Goal: Information Seeking & Learning: Learn about a topic

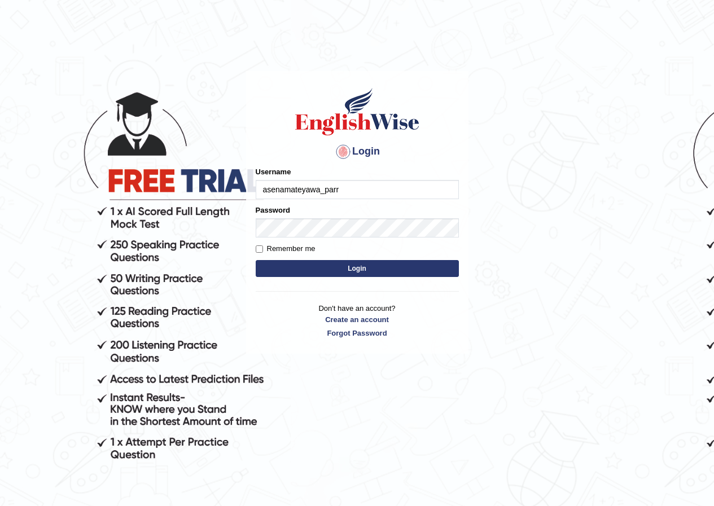
type input "asenamateyawa_parra"
type input "m"
type input "asenamateyawa_parramatta"
click at [357, 265] on button "Login" at bounding box center [357, 268] width 203 height 17
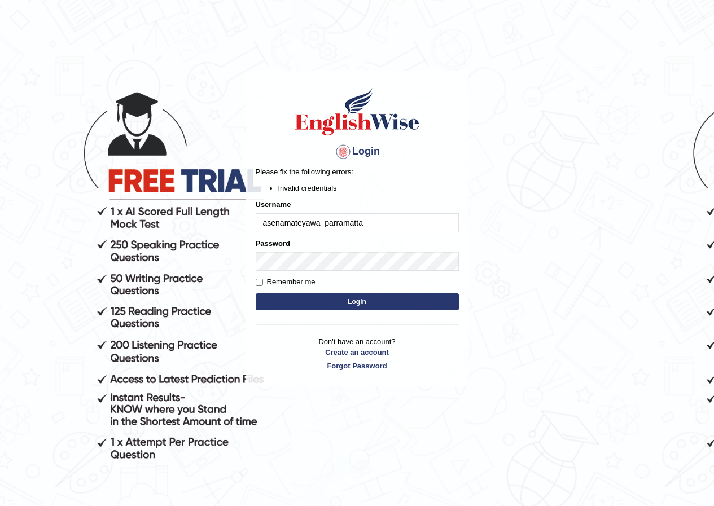
click at [320, 223] on input "asenamateyawa_parramatta" at bounding box center [357, 222] width 203 height 19
type input "asena_parramatta"
click at [308, 298] on button "Login" at bounding box center [357, 301] width 203 height 17
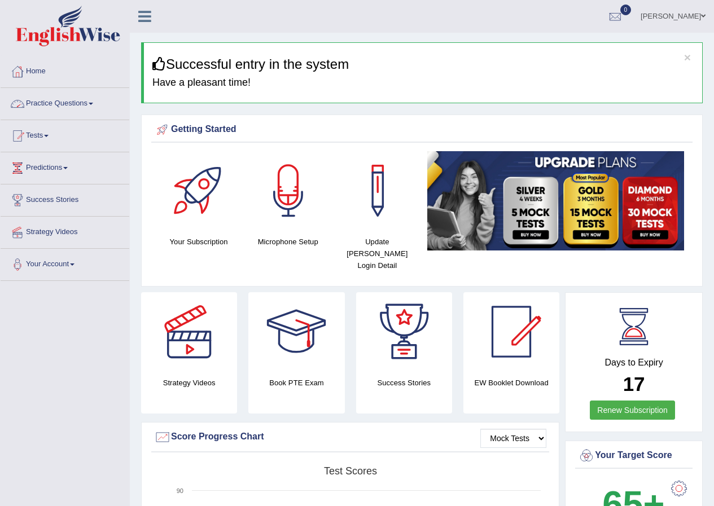
click at [62, 101] on link "Practice Questions" at bounding box center [65, 102] width 129 height 28
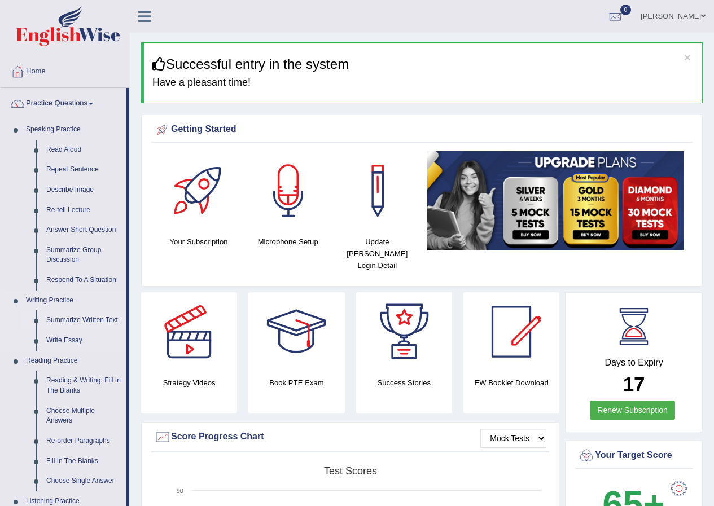
click at [78, 319] on link "Summarize Written Text" at bounding box center [83, 320] width 85 height 20
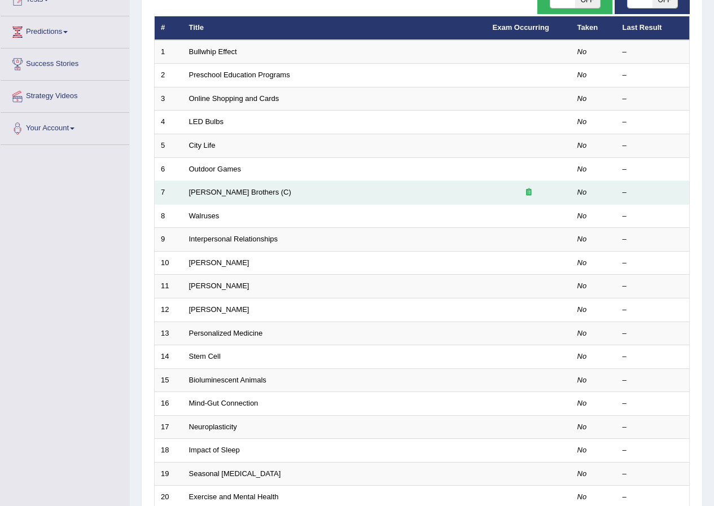
scroll to position [169, 0]
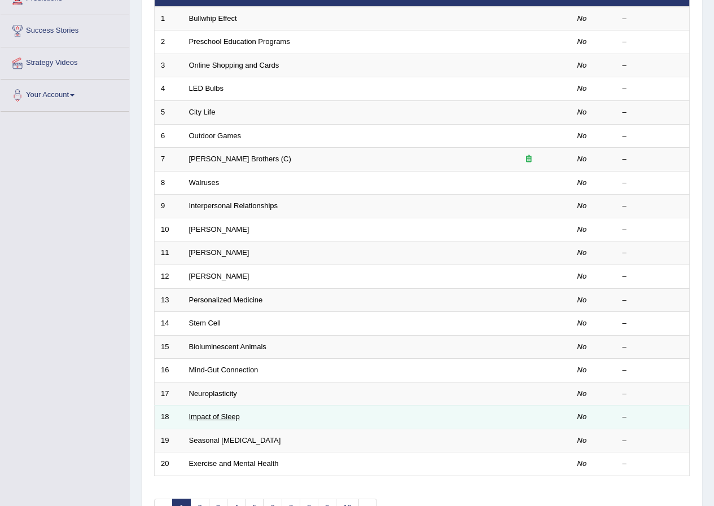
click at [222, 417] on link "Impact of Sleep" at bounding box center [214, 416] width 51 height 8
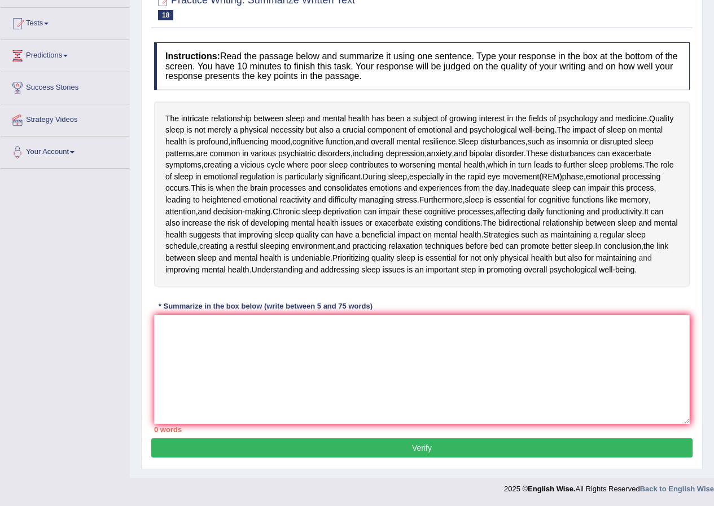
scroll to position [124, 0]
click at [200, 350] on textarea at bounding box center [421, 369] width 535 height 109
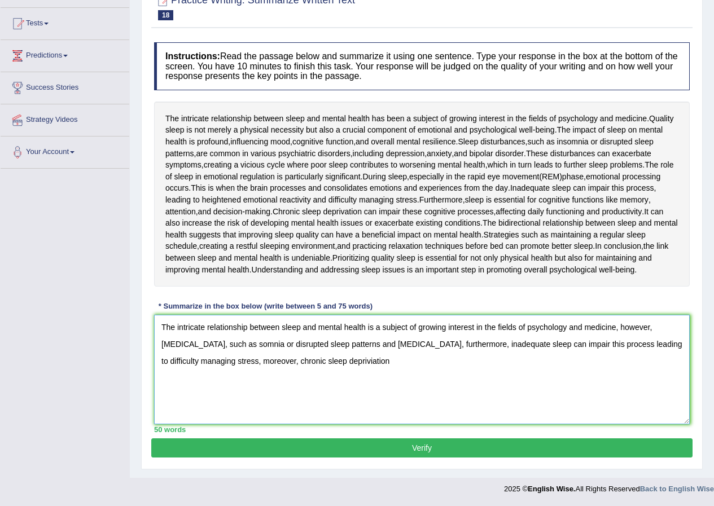
click at [363, 361] on textarea "The intricate relationship between sleep and mental health is a subject of grow…" at bounding box center [421, 369] width 535 height 109
click at [379, 362] on textarea "The intricate relationship between sleep and mental health is a subject of grow…" at bounding box center [421, 369] width 535 height 109
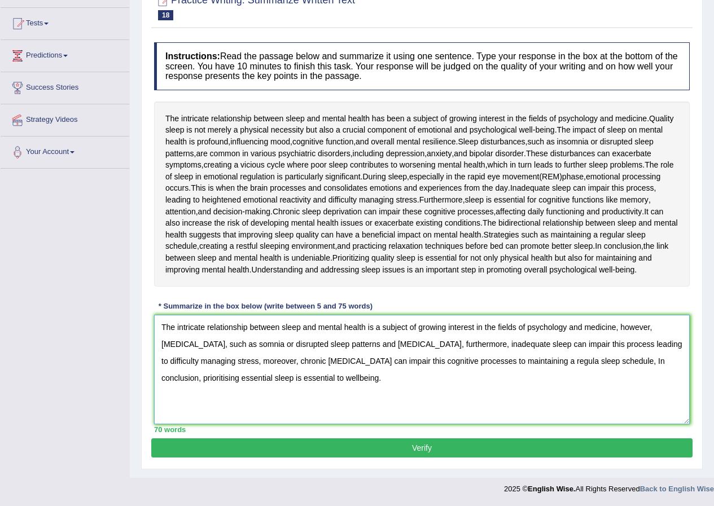
click at [209, 344] on textarea "The intricate relationship between sleep and mental health is a subject of grow…" at bounding box center [421, 369] width 535 height 109
click at [622, 363] on textarea "The intricate relationship between sleep and mental health is a subject of grow…" at bounding box center [421, 369] width 535 height 109
click at [539, 362] on textarea "The intricate relationship between sleep and mental health is a subject of grow…" at bounding box center [421, 369] width 535 height 109
type textarea "The intricate relationship between sleep and mental health is a subject of grow…"
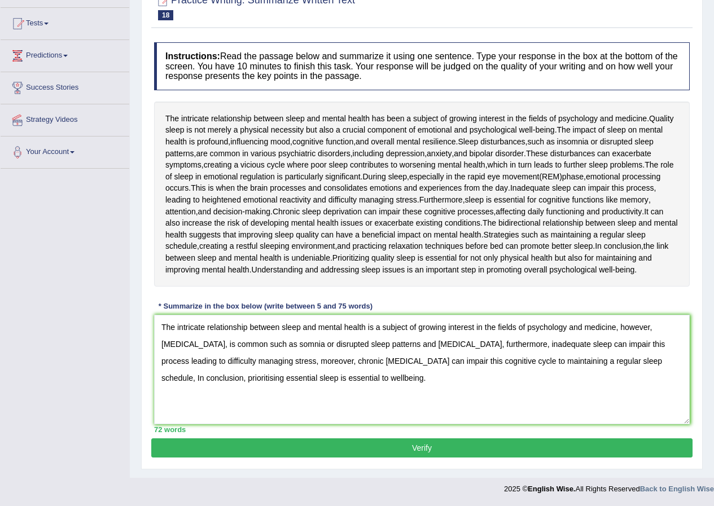
click at [443, 445] on button "Verify" at bounding box center [421, 447] width 541 height 19
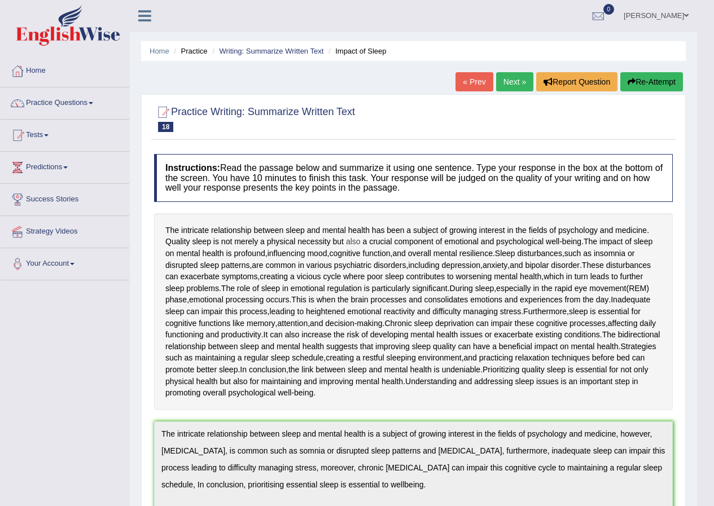
scroll to position [0, 0]
click at [41, 71] on link "Home" at bounding box center [65, 70] width 129 height 28
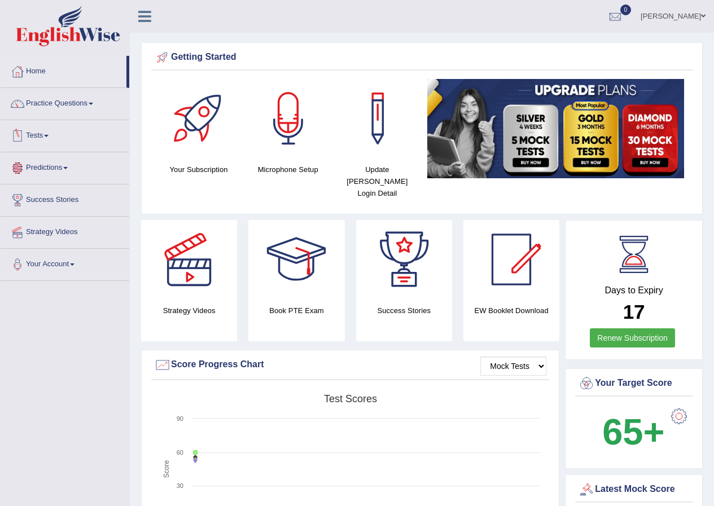
click at [95, 105] on link "Practice Questions" at bounding box center [65, 102] width 129 height 28
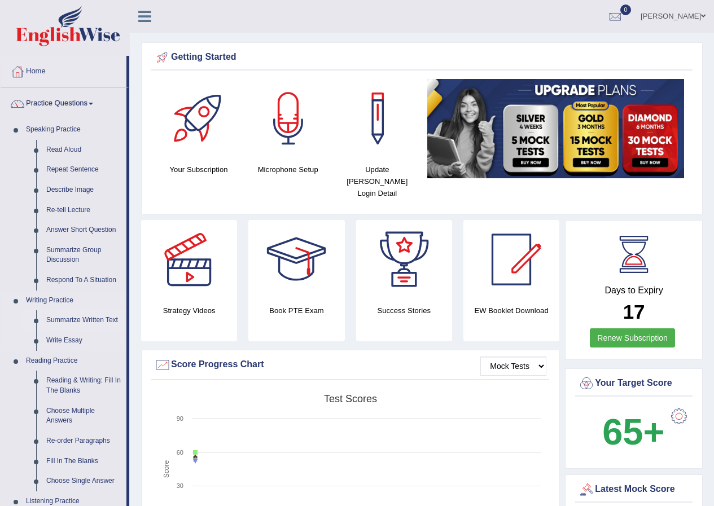
click at [94, 319] on link "Summarize Written Text" at bounding box center [83, 320] width 85 height 20
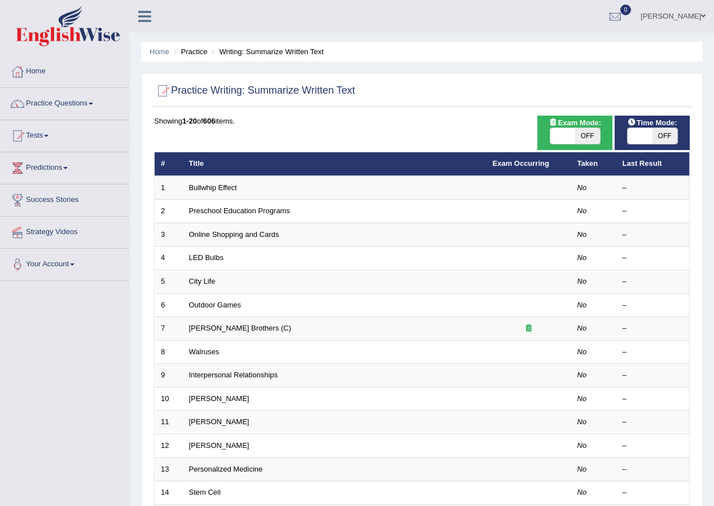
click at [594, 134] on span "OFF" at bounding box center [587, 136] width 25 height 16
checkbox input "true"
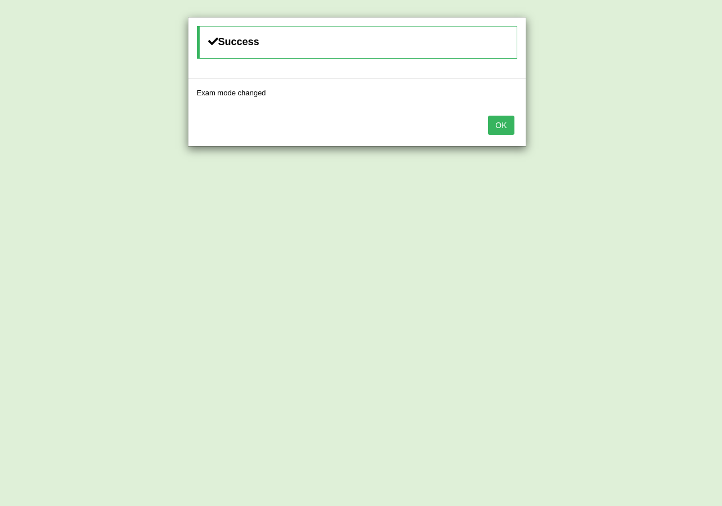
click at [503, 128] on button "OK" at bounding box center [501, 125] width 26 height 19
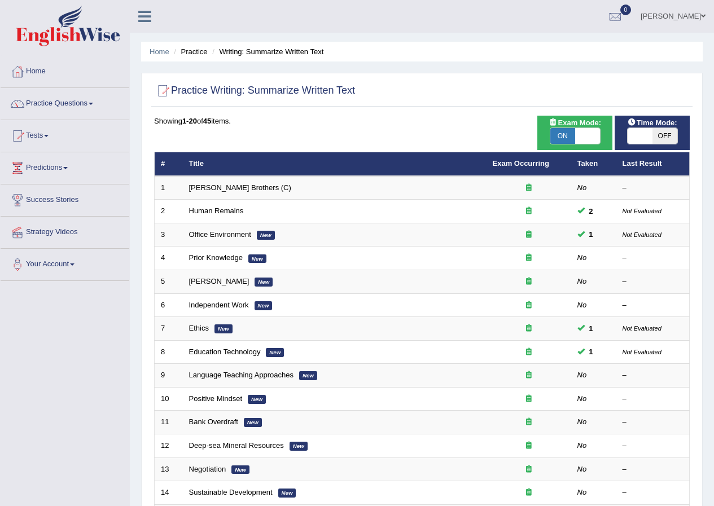
click at [662, 138] on span "OFF" at bounding box center [664, 136] width 25 height 16
checkbox input "true"
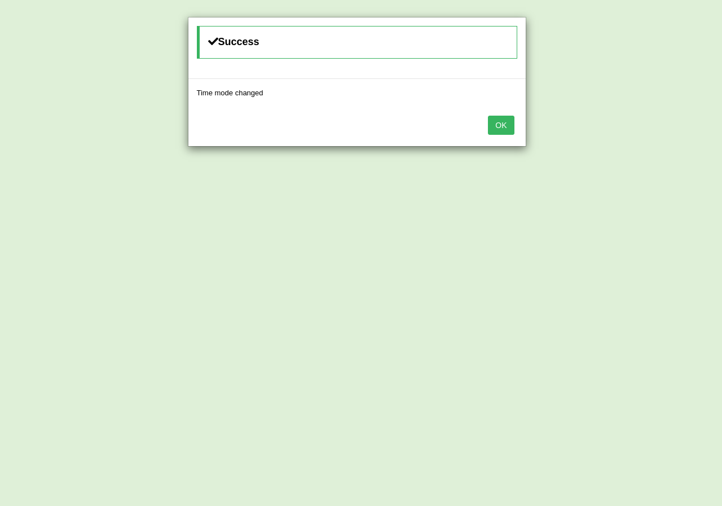
click at [497, 120] on button "OK" at bounding box center [501, 125] width 26 height 19
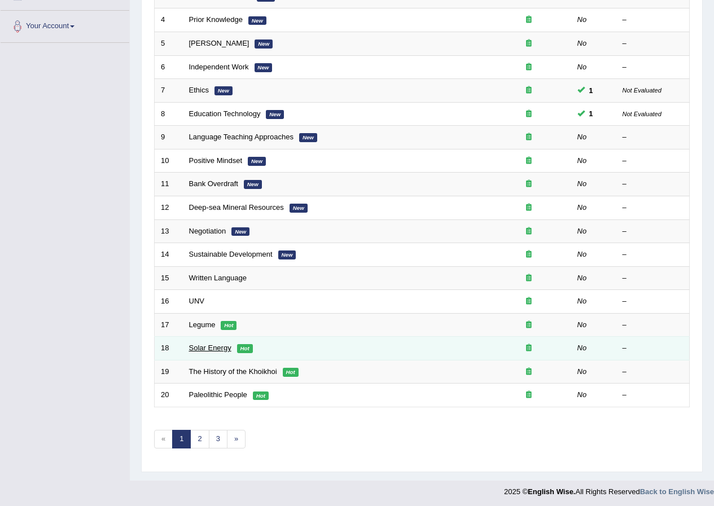
scroll to position [241, 0]
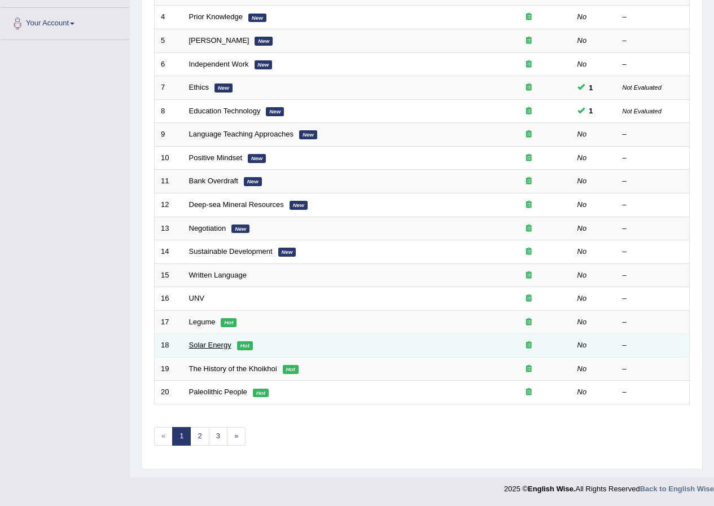
click at [219, 346] on link "Solar Energy" at bounding box center [210, 345] width 42 height 8
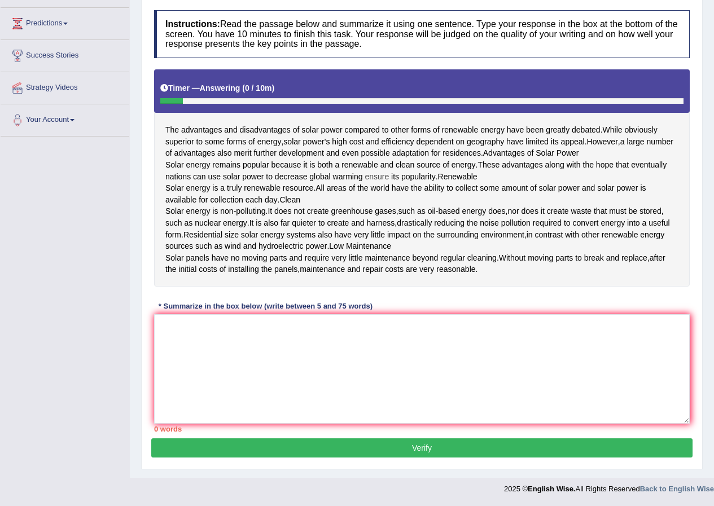
scroll to position [191, 0]
click at [275, 331] on textarea at bounding box center [421, 368] width 535 height 109
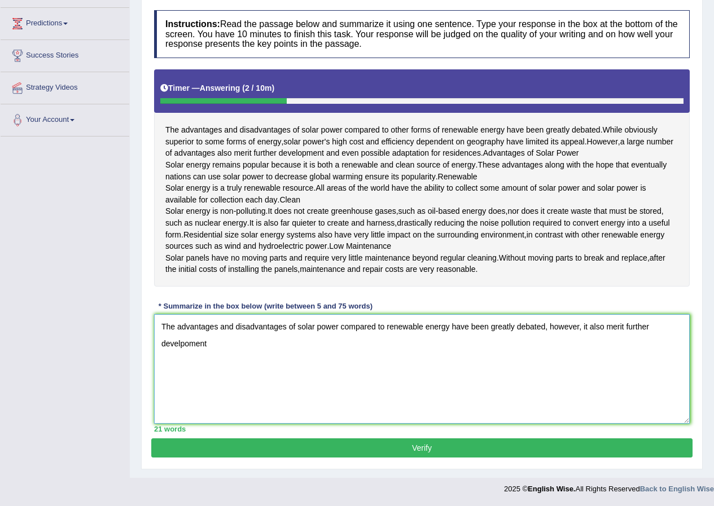
click at [190, 344] on textarea "The advantages and disadvantages of solar power compared to renewable energy ha…" at bounding box center [421, 368] width 535 height 109
click at [212, 345] on textarea "The advantages and disadvantages of solar power compared to renewable energy ha…" at bounding box center [421, 368] width 535 height 109
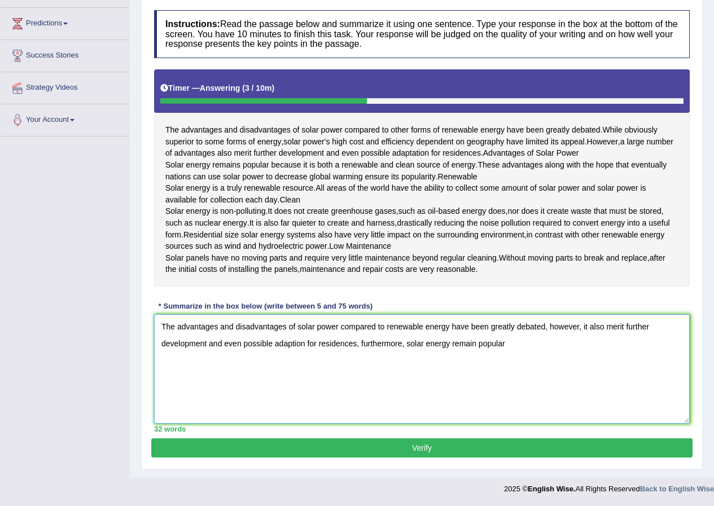
click at [476, 347] on textarea "The advantages and disadvantages of solar power compared to renewable energy ha…" at bounding box center [421, 368] width 535 height 109
click at [512, 346] on textarea "The advantages and disadvantages of solar power compared to renewable energy ha…" at bounding box center [421, 368] width 535 height 109
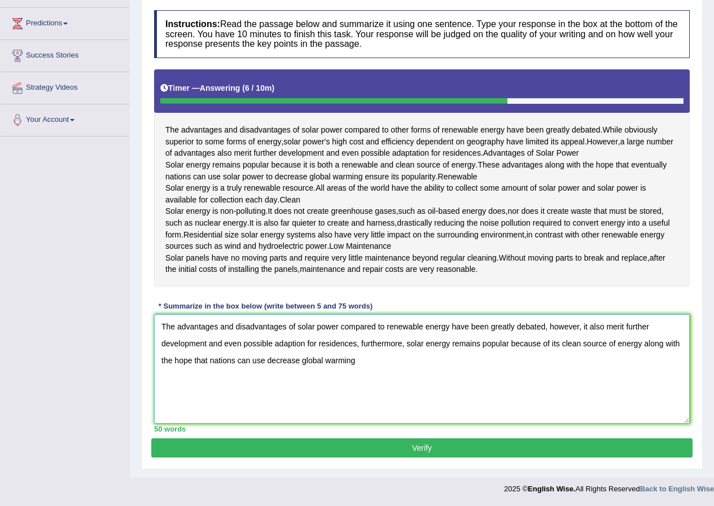
click at [262, 362] on textarea "The advantages and disadvantages of solar power compared to renewable energy ha…" at bounding box center [421, 368] width 535 height 109
click at [265, 362] on textarea "The advantages and disadvantages of solar power compared to renewable energy ha…" at bounding box center [421, 368] width 535 height 109
click at [368, 361] on textarea "The advantages and disadvantages of solar power compared to renewable energy ha…" at bounding box center [421, 368] width 535 height 109
click at [643, 346] on textarea "The advantages and disadvantages of solar power compared to renewable energy ha…" at bounding box center [421, 368] width 535 height 109
click at [390, 362] on textarea "The advantages and disadvantages of solar power compared to renewable energy ha…" at bounding box center [421, 368] width 535 height 109
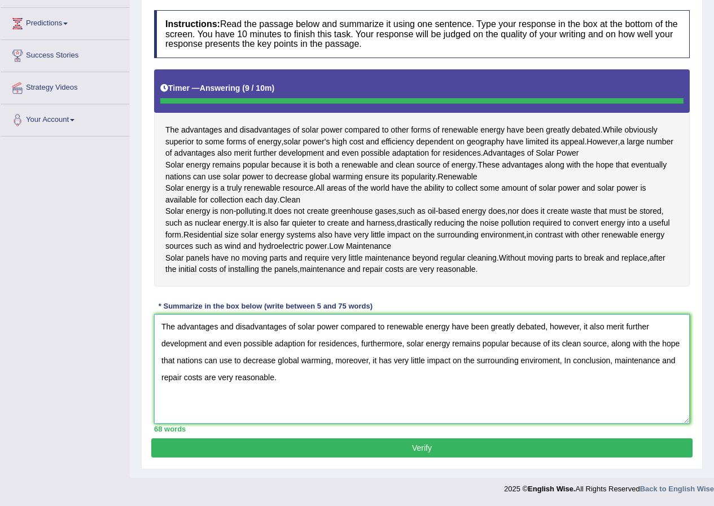
type textarea "The advantages and disadvantages of solar power compared to renewable energy ha…"
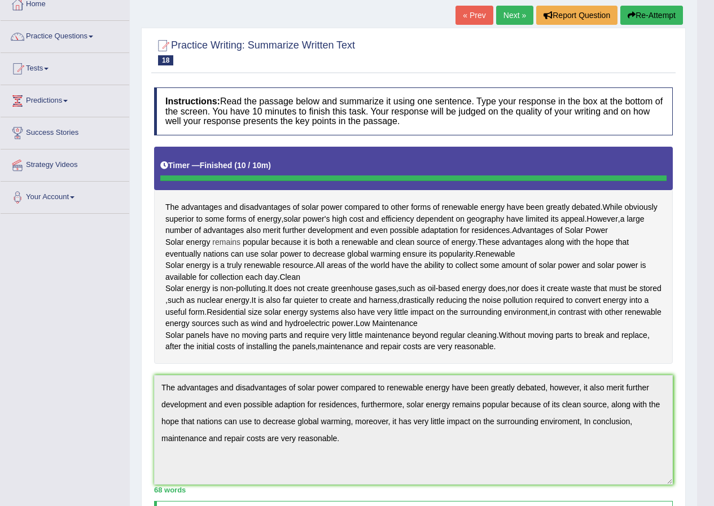
scroll to position [0, 0]
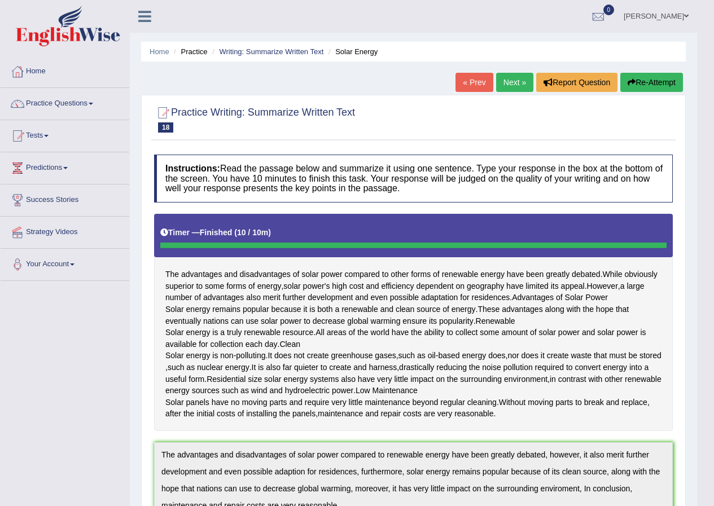
click at [503, 81] on link "Next »" at bounding box center [514, 82] width 37 height 19
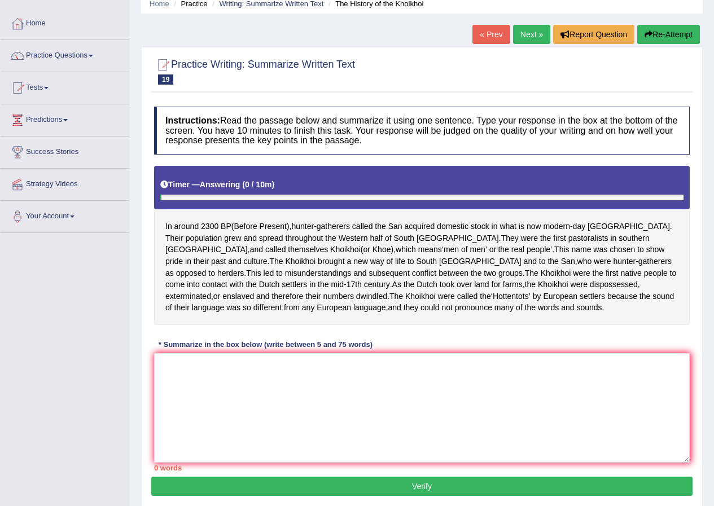
scroll to position [109, 0]
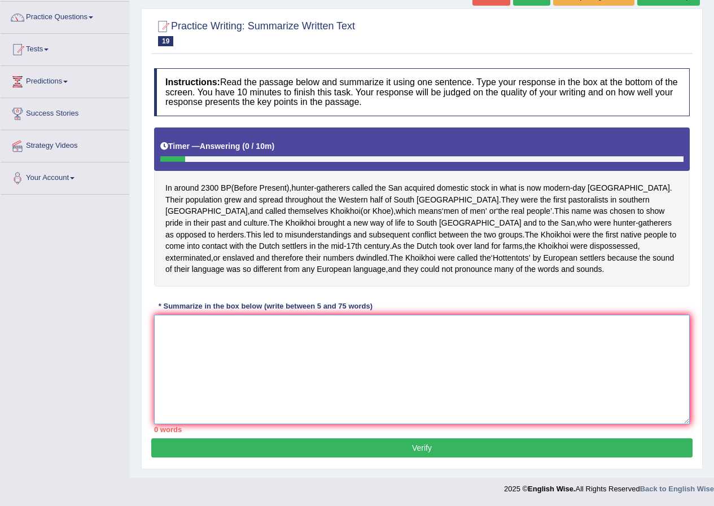
click at [182, 326] on textarea at bounding box center [421, 369] width 535 height 109
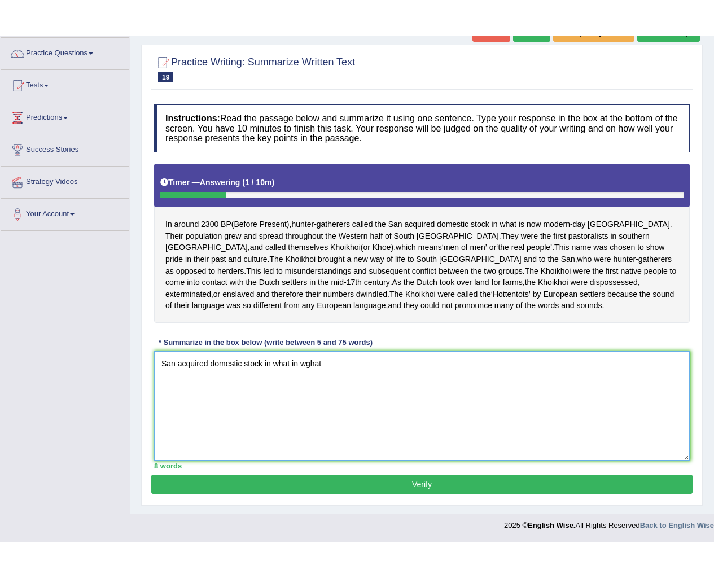
scroll to position [38, 0]
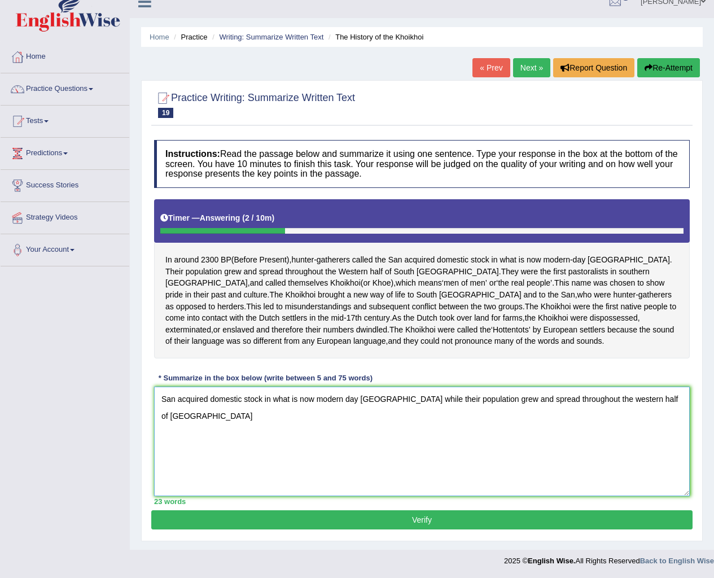
click at [592, 400] on textarea "San acquired domestic stock in what is now modern day Botswana while their popu…" at bounding box center [421, 441] width 535 height 109
click at [641, 400] on textarea "San acquired domestic stock in what is now modern day Botswana while their popu…" at bounding box center [421, 441] width 535 height 109
click at [185, 421] on textarea "San acquired domestic stock in what is now modern day Botswana while their popu…" at bounding box center [421, 441] width 535 height 109
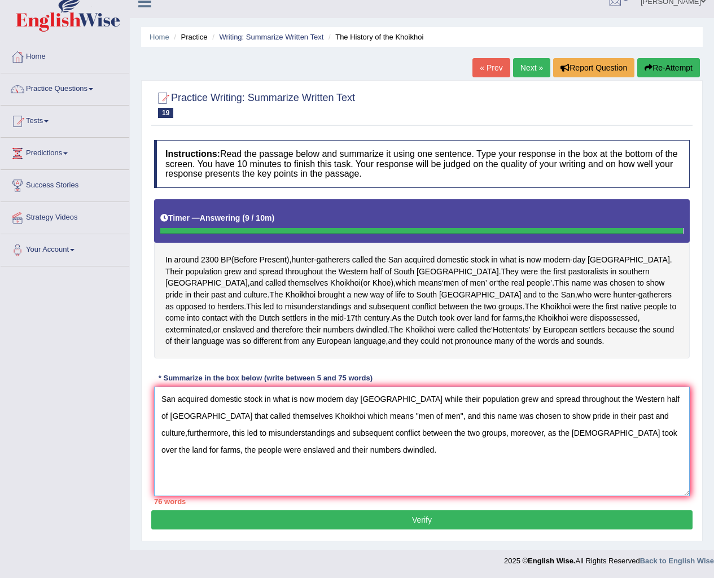
click at [506, 398] on textarea "San acquired domestic stock in what is now modern day Botswana while their popu…" at bounding box center [421, 441] width 535 height 109
type textarea "San acquired domestic stock in what is now modern day Botswana while their popu…"
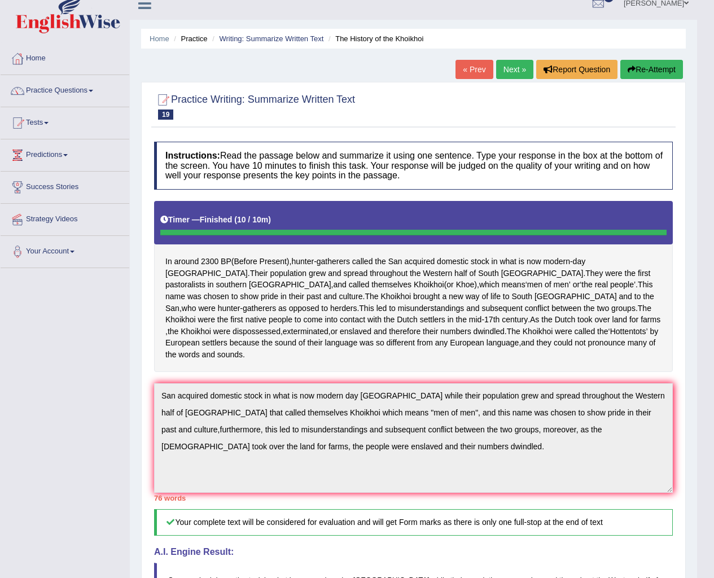
scroll to position [0, 0]
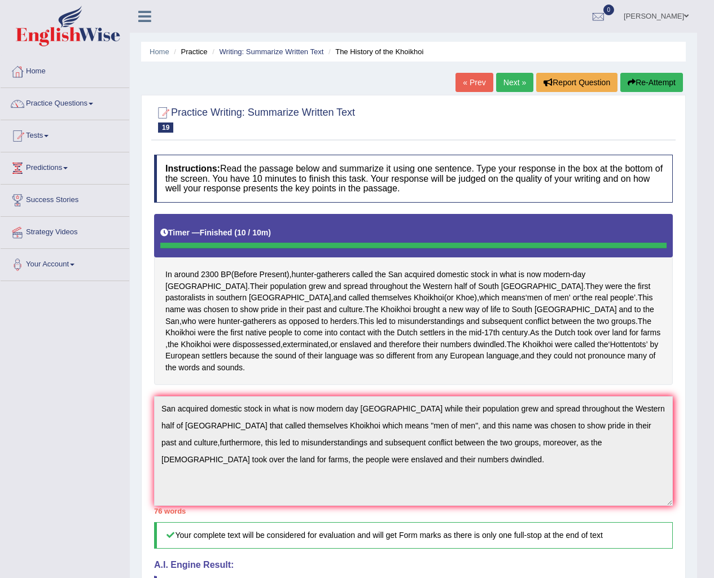
click at [503, 81] on link "Next »" at bounding box center [514, 82] width 37 height 19
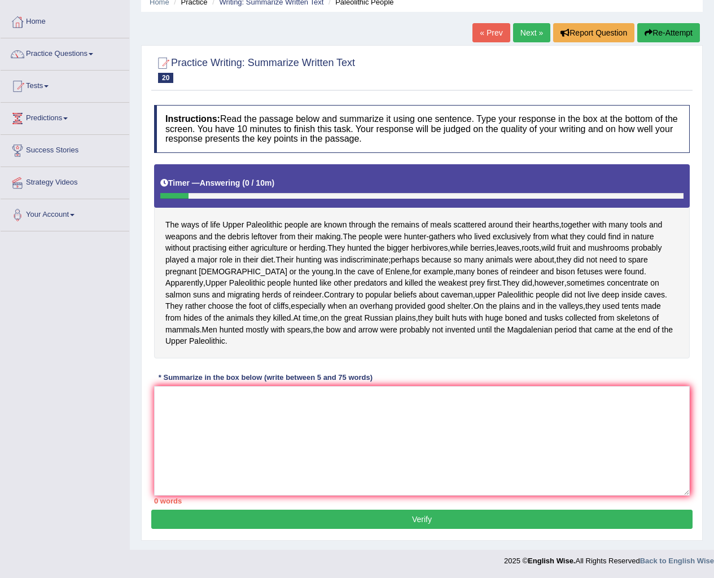
scroll to position [61, 0]
click at [244, 412] on textarea at bounding box center [421, 440] width 535 height 109
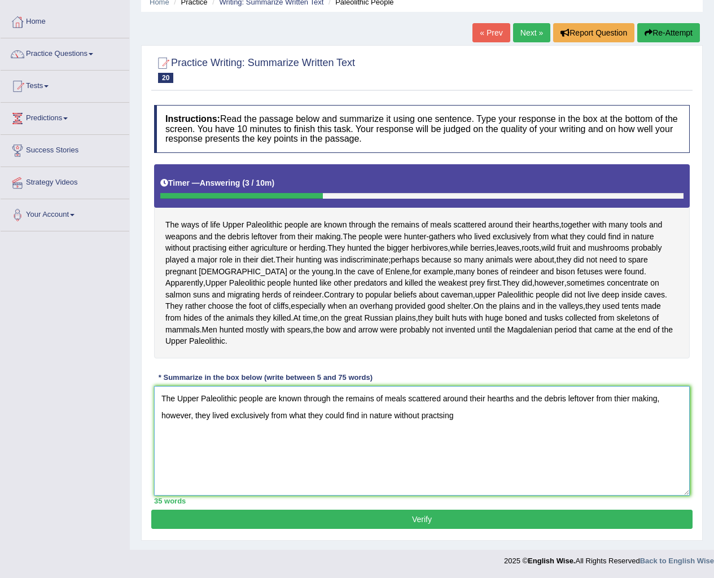
click at [439, 414] on textarea "The Upper Paleolithic people are known through the remains of meals scattered a…" at bounding box center [421, 440] width 535 height 109
click at [462, 415] on textarea "The Upper Paleolithic people are known through the remains of meals scattered a…" at bounding box center [421, 440] width 535 height 109
click at [625, 399] on textarea "The Upper Paleolithic people are known through the remains of meals scattered a…" at bounding box center [421, 440] width 535 height 109
click at [626, 399] on textarea "The Upper Paleolithic people are known through the remains of meals scattered a…" at bounding box center [421, 440] width 535 height 109
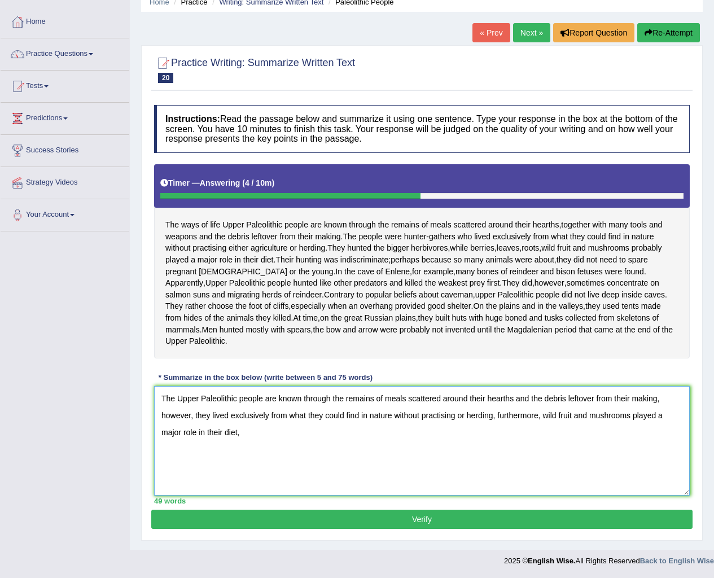
click at [251, 433] on textarea "The Upper Paleolithic people are known through the remains of meals scattered a…" at bounding box center [421, 440] width 535 height 109
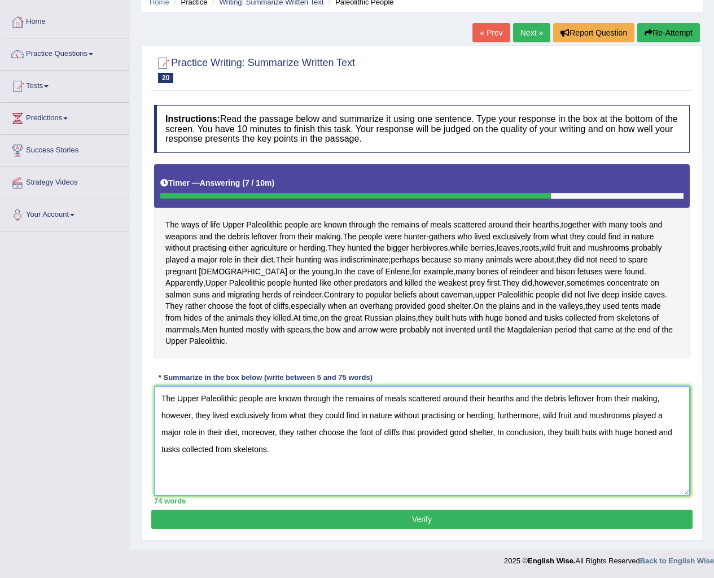
type textarea "The Upper Paleolithic people are known through the remains of meals scattered a…"
click at [383, 513] on button "Verify" at bounding box center [421, 519] width 541 height 19
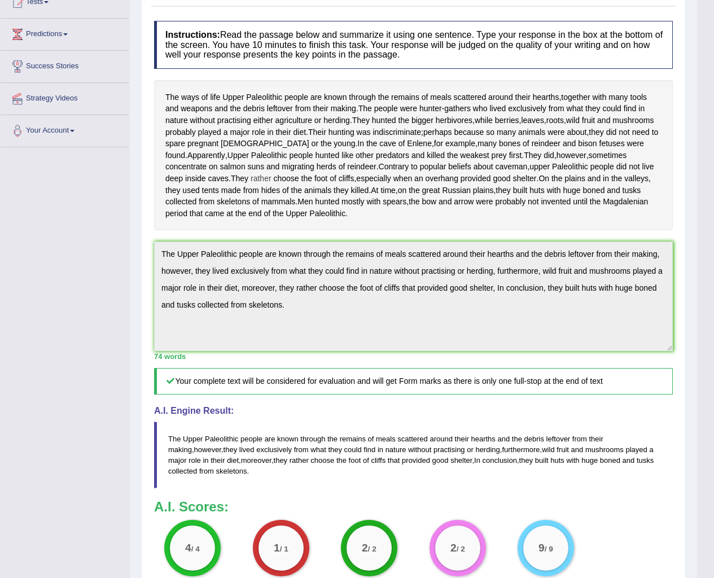
scroll to position [0, 0]
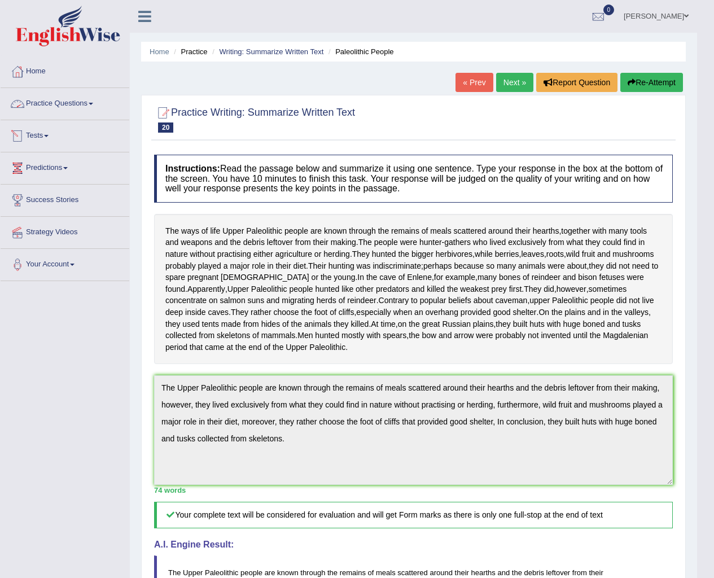
click at [89, 108] on link "Practice Questions" at bounding box center [65, 102] width 129 height 28
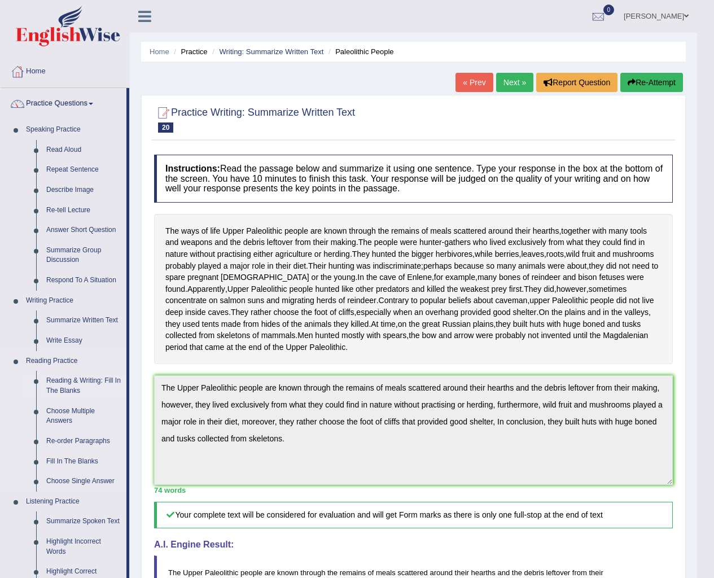
click at [82, 381] on link "Reading & Writing: Fill In The Blanks" at bounding box center [83, 386] width 85 height 30
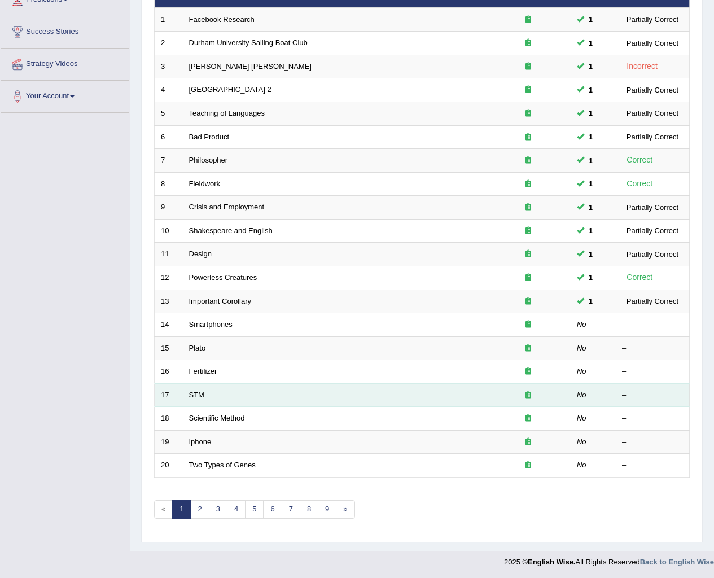
scroll to position [169, 0]
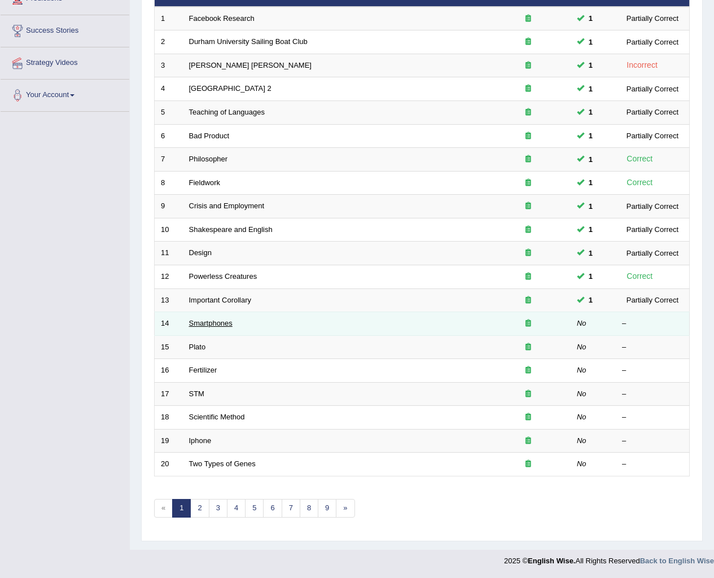
click at [222, 326] on link "Smartphones" at bounding box center [210, 323] width 43 height 8
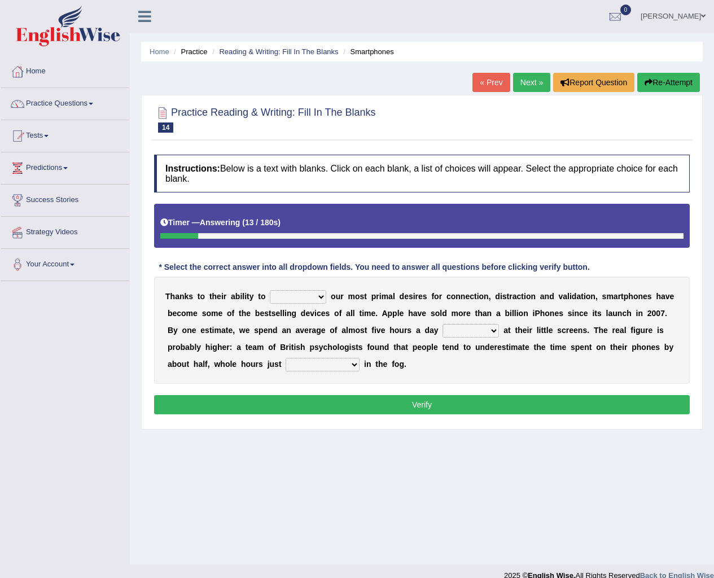
click at [322, 296] on select "hijack describe sharpen conserve" at bounding box center [298, 297] width 56 height 14
select select "conserve"
click at [270, 290] on select "hijack describe sharpen conserve" at bounding box center [298, 297] width 56 height 14
click at [494, 330] on select "watching waggling snoring staring" at bounding box center [470, 331] width 56 height 14
select select "staring"
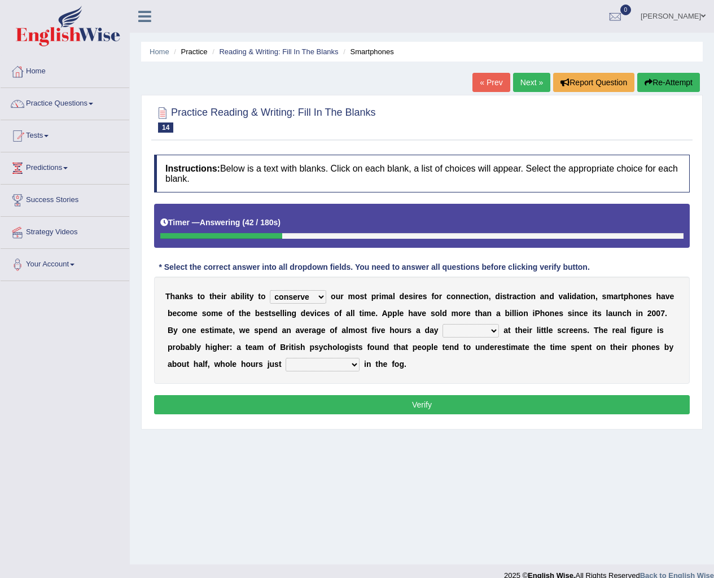
click at [442, 324] on select "watching waggling snoring staring" at bounding box center [470, 331] width 56 height 14
click at [354, 364] on select "has evaporated evaporating evaporate evaporates" at bounding box center [323, 365] width 74 height 14
select select "evaporating"
click at [286, 358] on select "has evaporated evaporating evaporate evaporates" at bounding box center [323, 365] width 74 height 14
click at [376, 401] on button "Verify" at bounding box center [421, 404] width 535 height 19
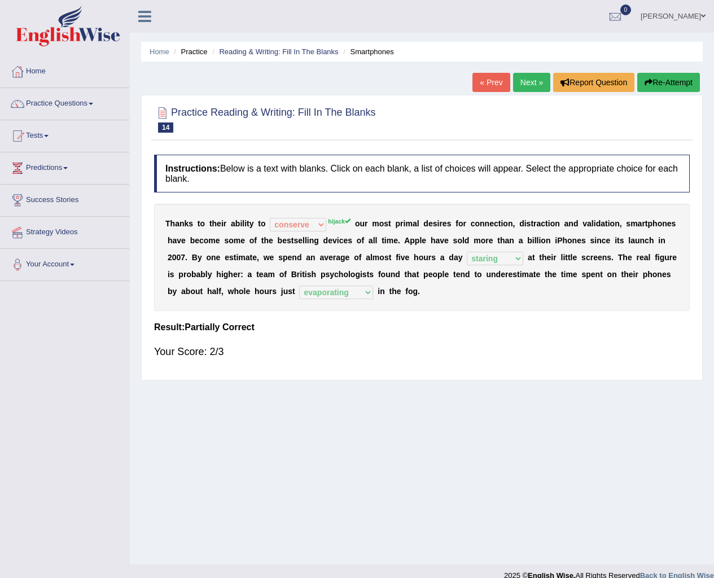
click at [526, 83] on link "Next »" at bounding box center [531, 82] width 37 height 19
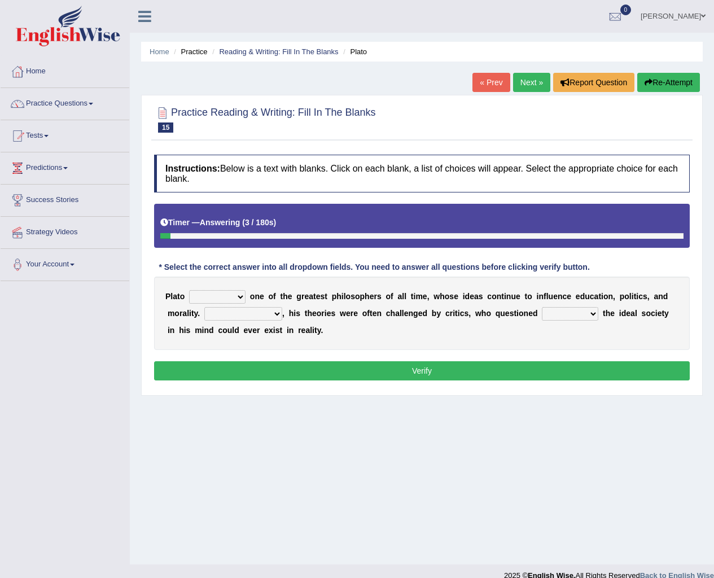
click at [240, 298] on select "keeps comes claims remains" at bounding box center [217, 297] width 56 height 14
select select "remains"
click at [189, 290] on select "keeps comes claims remains" at bounding box center [217, 297] width 56 height 14
click at [279, 311] on select "Notwithstanding So However Whatever" at bounding box center [243, 314] width 78 height 14
select select "However"
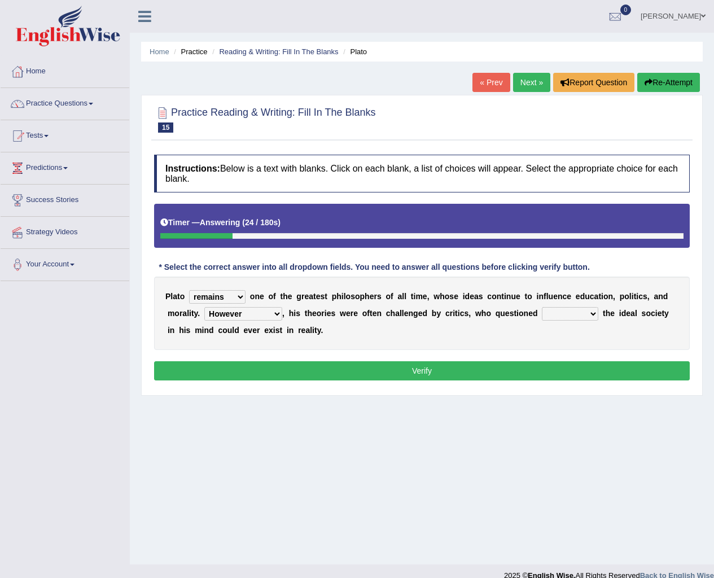
click at [204, 307] on select "Notwithstanding So However Whatever" at bounding box center [243, 314] width 78 height 14
click at [583, 312] on select "which what that whether" at bounding box center [570, 314] width 56 height 14
select select "whether"
click at [542, 307] on select "which what that whether" at bounding box center [570, 314] width 56 height 14
click at [477, 373] on button "Verify" at bounding box center [421, 370] width 535 height 19
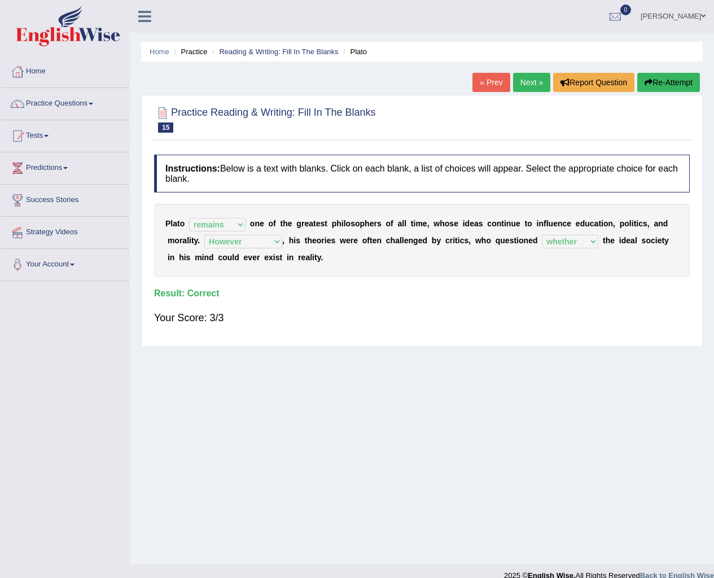
click at [532, 84] on link "Next »" at bounding box center [531, 82] width 37 height 19
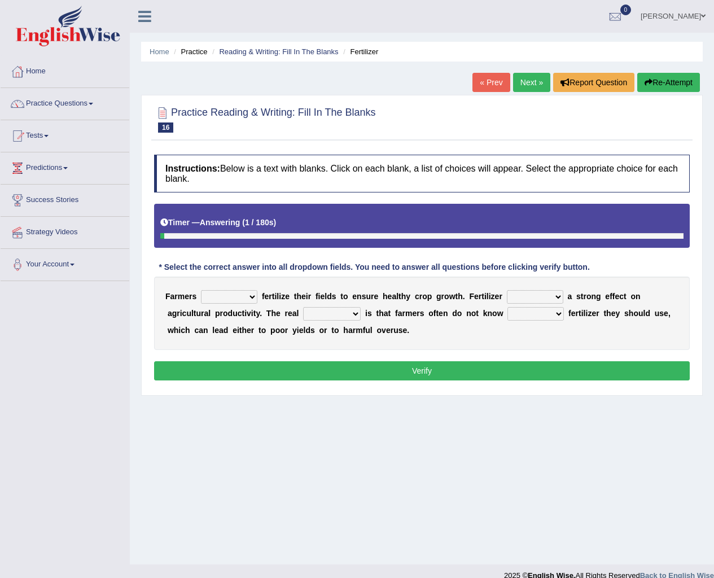
click at [253, 297] on select "must should need can" at bounding box center [229, 297] width 56 height 14
select select "must"
click at [201, 290] on select "must should need can" at bounding box center [229, 297] width 56 height 14
click at [555, 295] on select "has had have having" at bounding box center [535, 297] width 56 height 14
select select "have"
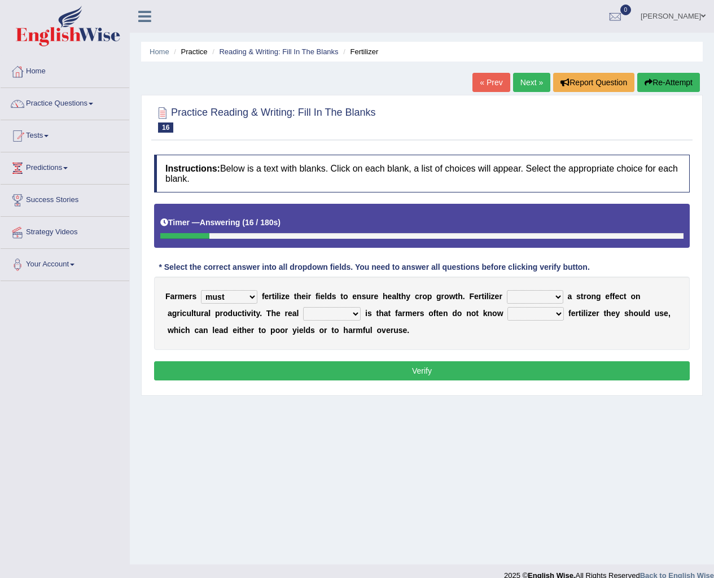
click at [507, 290] on select "has had have having" at bounding box center [535, 297] width 56 height 14
click at [357, 316] on select "problem question conclusion answer" at bounding box center [332, 314] width 58 height 14
select select "problem"
click at [303, 307] on select "problem question conclusion answer" at bounding box center [332, 314] width 58 height 14
click at [560, 315] on select "how much how many however so much" at bounding box center [535, 314] width 56 height 14
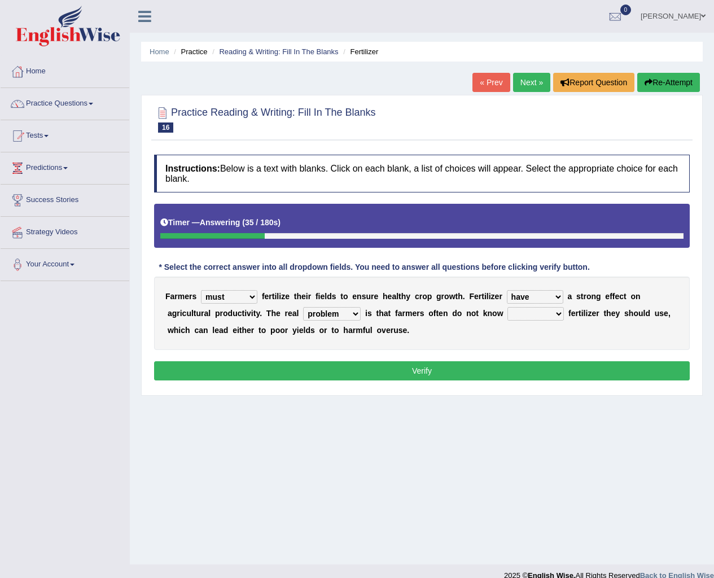
select select "how much"
click at [507, 307] on select "how much how many however so much" at bounding box center [535, 314] width 56 height 14
click at [469, 366] on button "Verify" at bounding box center [421, 370] width 535 height 19
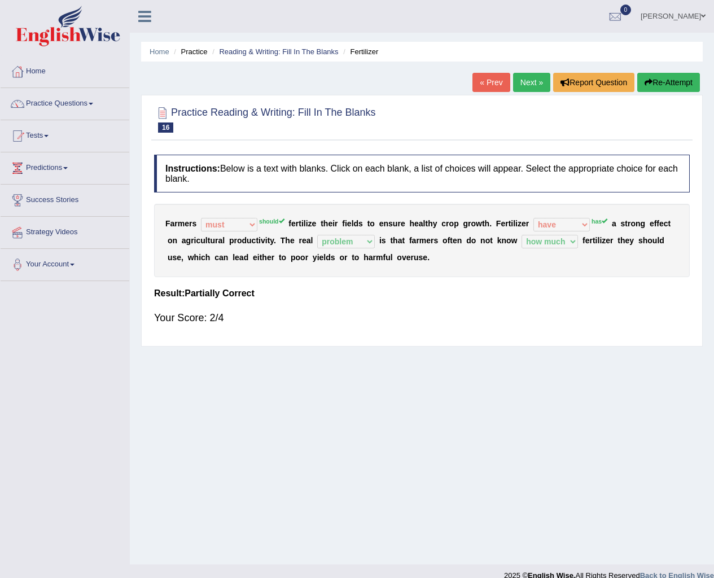
click at [525, 84] on link "Next »" at bounding box center [531, 82] width 37 height 19
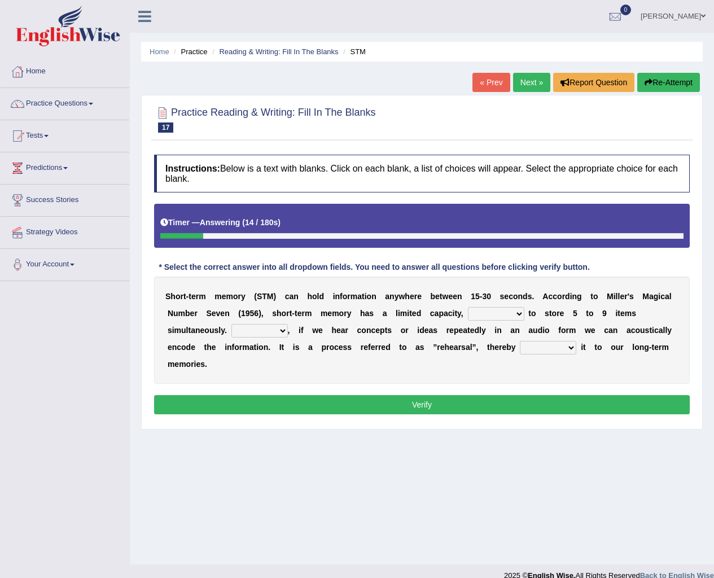
click at [519, 314] on select "being able is able be able unable" at bounding box center [496, 314] width 56 height 14
click at [468, 307] on select "being able is able be able unable" at bounding box center [496, 314] width 56 height 14
click at [521, 314] on select "being able is able be able unable" at bounding box center [496, 314] width 56 height 14
select select "is able"
click at [468, 307] on select "being able is able be able unable" at bounding box center [496, 314] width 56 height 14
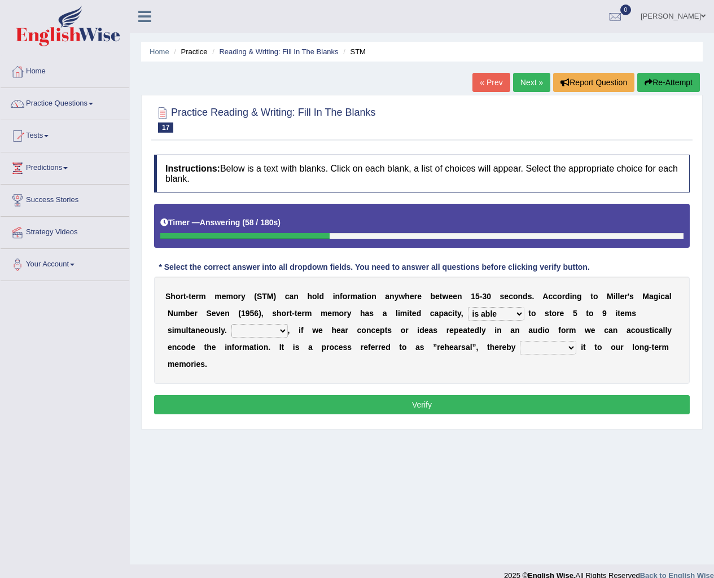
click at [284, 328] on select "However So Moreover Therefore" at bounding box center [259, 331] width 56 height 14
select select "Therefore"
click at [231, 324] on select "However So Moreover Therefore" at bounding box center [259, 331] width 56 height 14
click at [551, 347] on select "commit commits commiting commited" at bounding box center [548, 348] width 56 height 14
click at [495, 412] on button "Verify" at bounding box center [421, 404] width 535 height 19
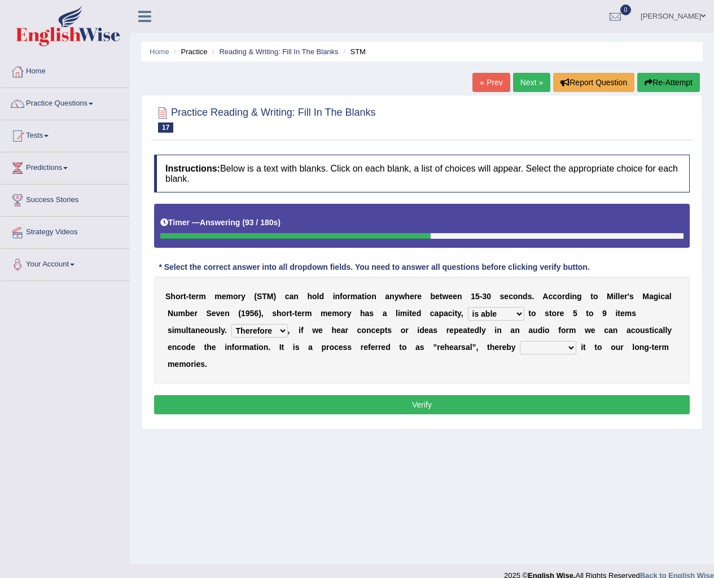
click at [569, 348] on select "commit commits commiting commited" at bounding box center [548, 348] width 56 height 14
select select "commiting"
click at [520, 341] on select "commit commits commiting commited" at bounding box center [548, 348] width 56 height 14
click at [500, 406] on button "Verify" at bounding box center [421, 404] width 535 height 19
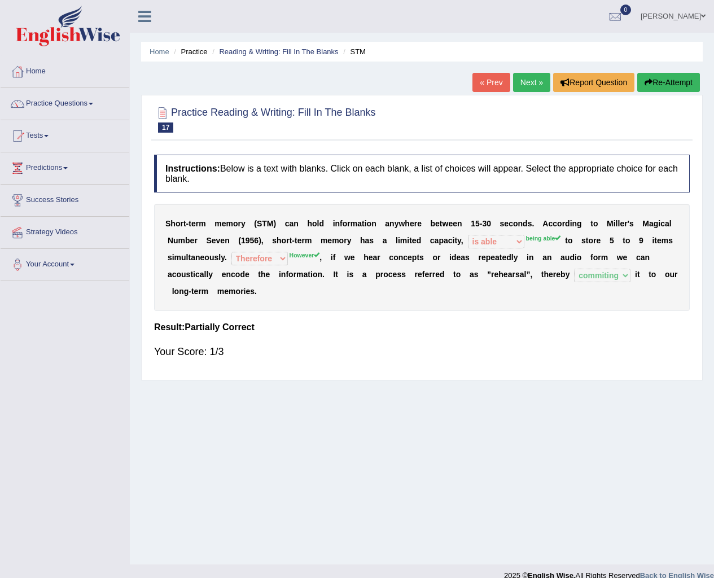
click at [527, 82] on link "Next »" at bounding box center [531, 82] width 37 height 19
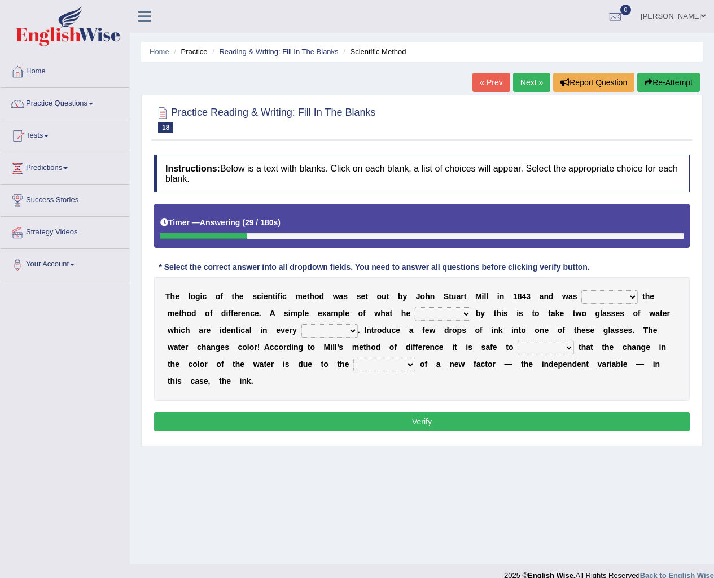
click at [630, 298] on select "pointed claimed demanded named" at bounding box center [609, 297] width 56 height 14
select select "claimed"
click at [581, 290] on select "pointed claimed demanded named" at bounding box center [609, 297] width 56 height 14
click at [463, 314] on select "capped charged found meant" at bounding box center [443, 314] width 56 height 14
select select "meant"
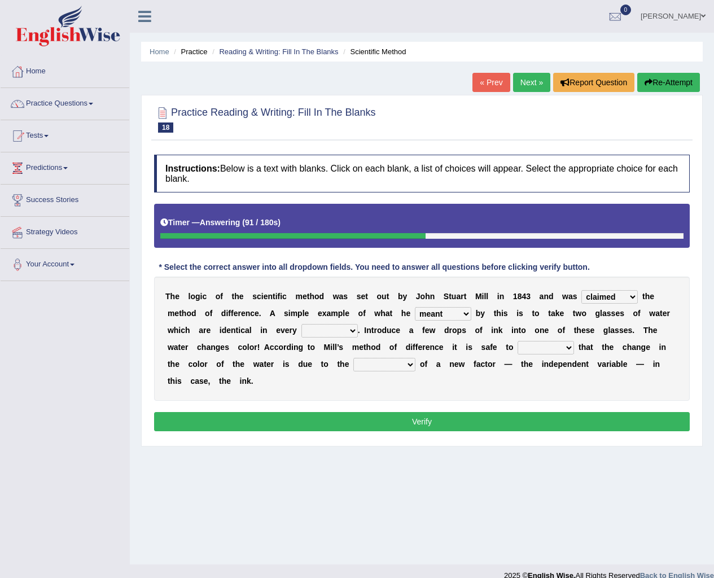
click at [415, 307] on select "capped charged found meant" at bounding box center [443, 314] width 56 height 14
click at [354, 330] on select "thought identity measure respect" at bounding box center [329, 331] width 56 height 14
select select "thought"
click at [301, 324] on select "thought identity measure respect" at bounding box center [329, 331] width 56 height 14
click at [570, 348] on select "assume discuss prefer acclaim" at bounding box center [545, 348] width 56 height 14
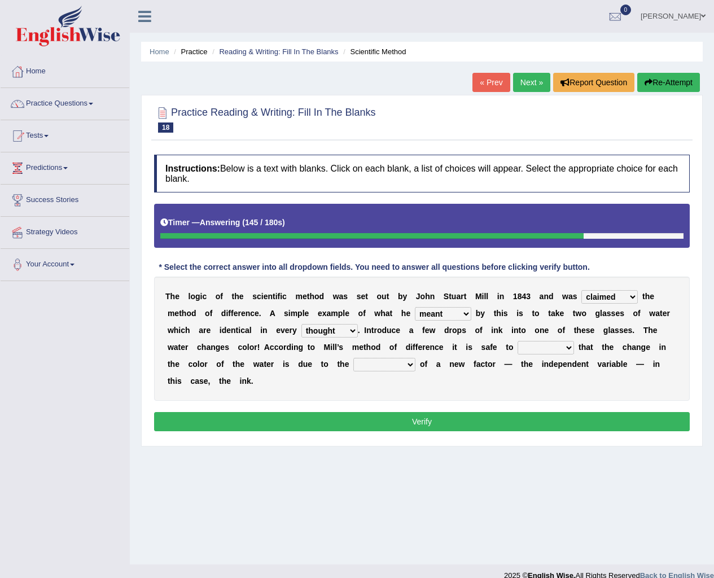
select select "assume"
click at [517, 341] on select "assume discuss prefer acclaim" at bounding box center [545, 348] width 56 height 14
click at [409, 363] on select "introduction magnitude preparation purification" at bounding box center [384, 365] width 62 height 14
select select "purification"
click at [353, 358] on select "introduction magnitude preparation purification" at bounding box center [384, 365] width 62 height 14
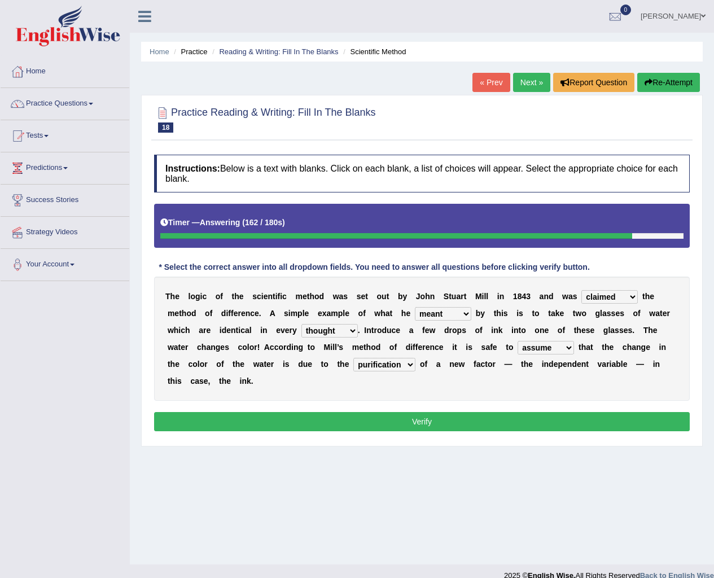
click at [256, 412] on button "Verify" at bounding box center [421, 421] width 535 height 19
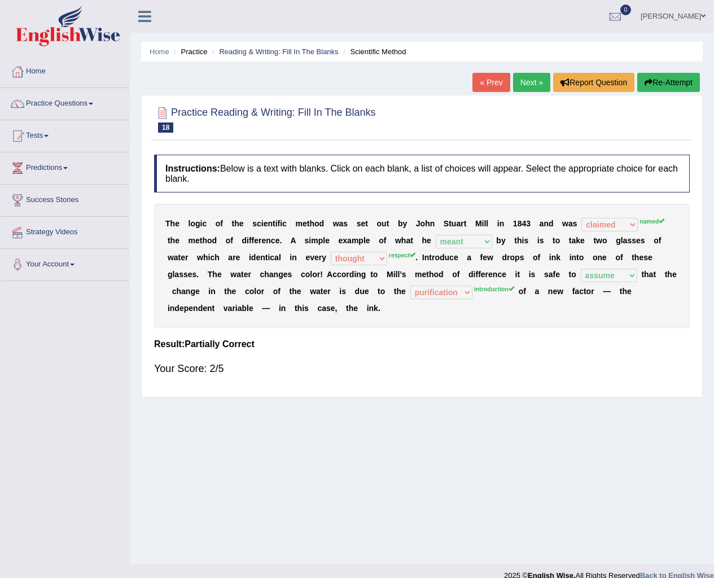
click at [531, 81] on link "Next »" at bounding box center [531, 82] width 37 height 19
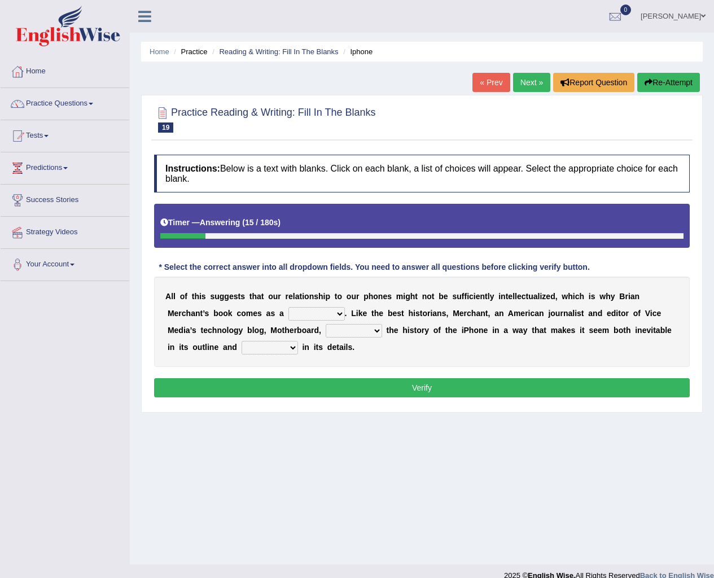
click at [340, 316] on select "privilege relief demotion flash" at bounding box center [316, 314] width 56 height 14
select select "privilege"
click at [288, 307] on select "privilege relief demotion flash" at bounding box center [316, 314] width 56 height 14
click at [374, 331] on select "enriches unpacks detours contorts" at bounding box center [354, 331] width 56 height 14
select select "enriches"
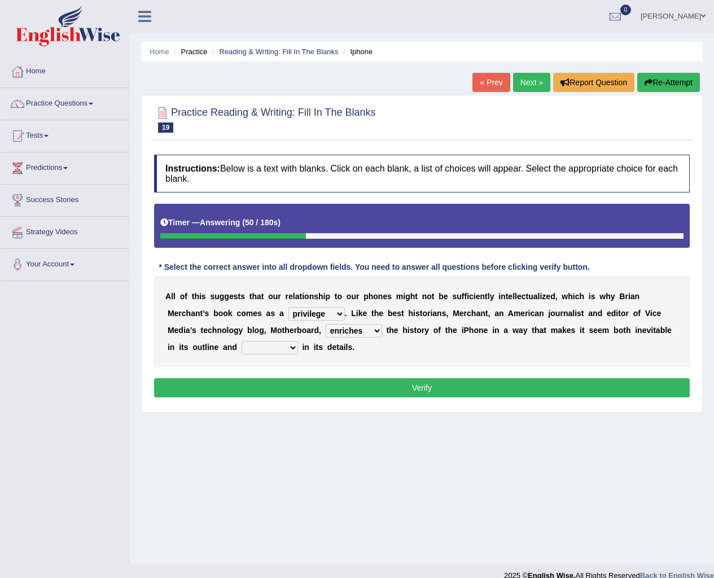
click at [326, 324] on select "enriches unpacks detours contorts" at bounding box center [354, 331] width 56 height 14
click at [295, 350] on select "surprises surprised surprising surprise" at bounding box center [269, 348] width 56 height 14
click at [353, 339] on div "A l l o f t h i s s u g g e s t s t h a t o u r r e l a t i o n s h i p t o o u…" at bounding box center [421, 321] width 535 height 90
click at [293, 348] on select "surprises surprised surprising surprise" at bounding box center [269, 348] width 56 height 14
select select "surprising"
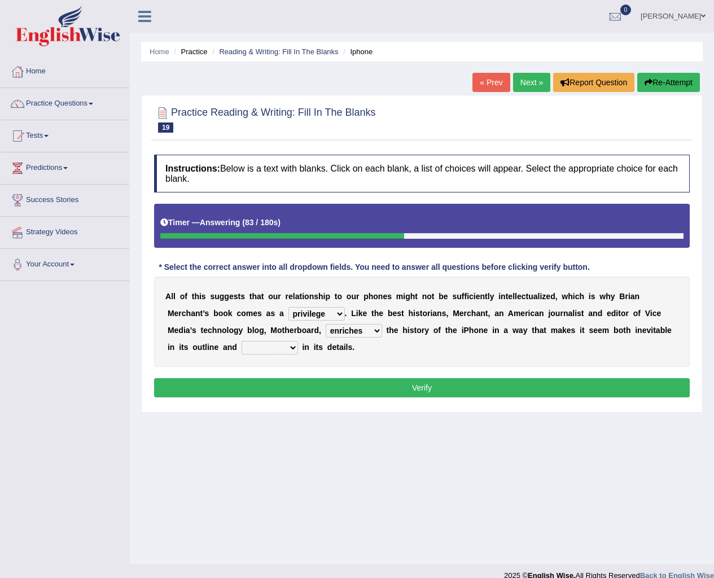
click at [241, 341] on select "surprises surprised surprising surprise" at bounding box center [269, 348] width 56 height 14
click at [286, 390] on button "Verify" at bounding box center [421, 387] width 535 height 19
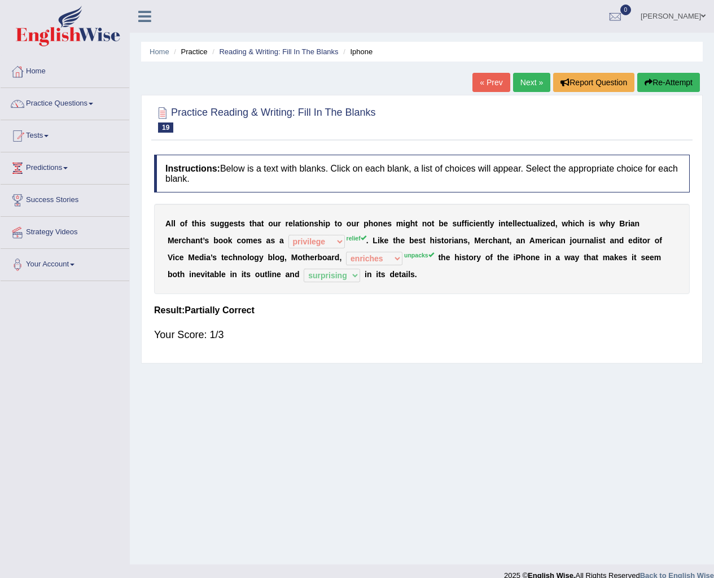
click at [521, 85] on link "Next »" at bounding box center [531, 82] width 37 height 19
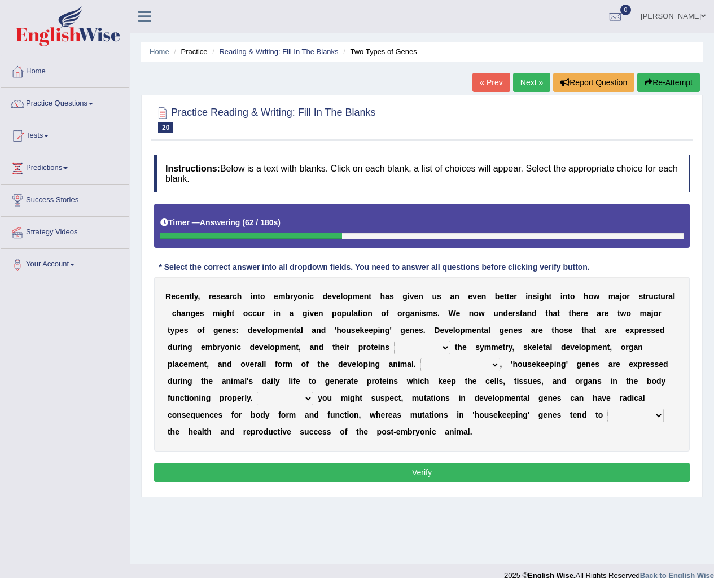
click at [445, 346] on select "push control hold elevate" at bounding box center [422, 348] width 56 height 14
select select "hold"
click at [394, 341] on select "push control hold elevate" at bounding box center [422, 348] width 56 height 14
click at [480, 365] on select "Correspondingly Inclusively Conversely In contrast" at bounding box center [460, 365] width 80 height 14
select select "Inclusively"
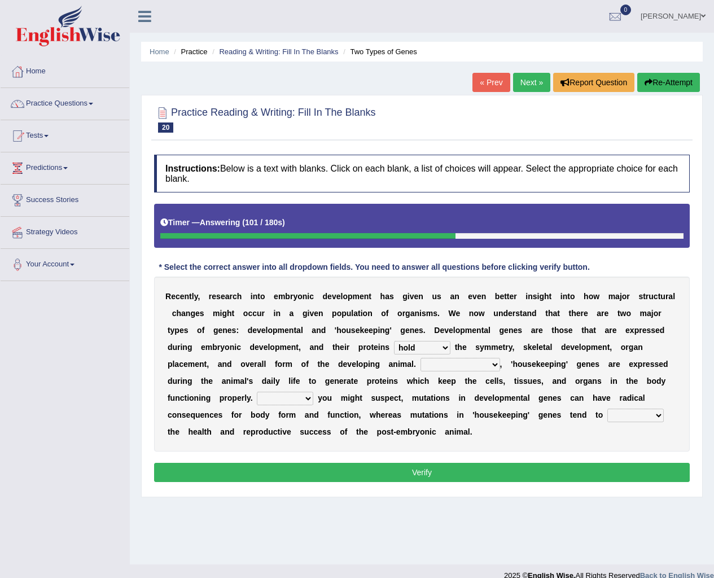
click at [420, 358] on select "Correspondingly Inclusively Conversely In contrast" at bounding box center [460, 365] width 80 height 14
click at [309, 398] on select "For As With Within" at bounding box center [285, 399] width 56 height 14
select select "As"
click at [257, 392] on select "For As With Within" at bounding box center [285, 399] width 56 height 14
click at [658, 416] on select "affect effect interrupt defect" at bounding box center [635, 416] width 56 height 14
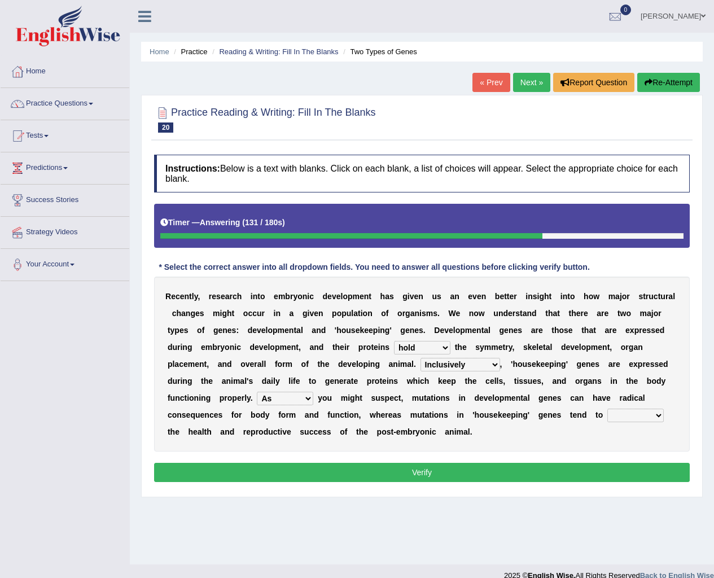
select select "effect"
click at [607, 409] on select "affect effect interrupt defect" at bounding box center [635, 416] width 56 height 14
click at [427, 476] on button "Verify" at bounding box center [421, 472] width 535 height 19
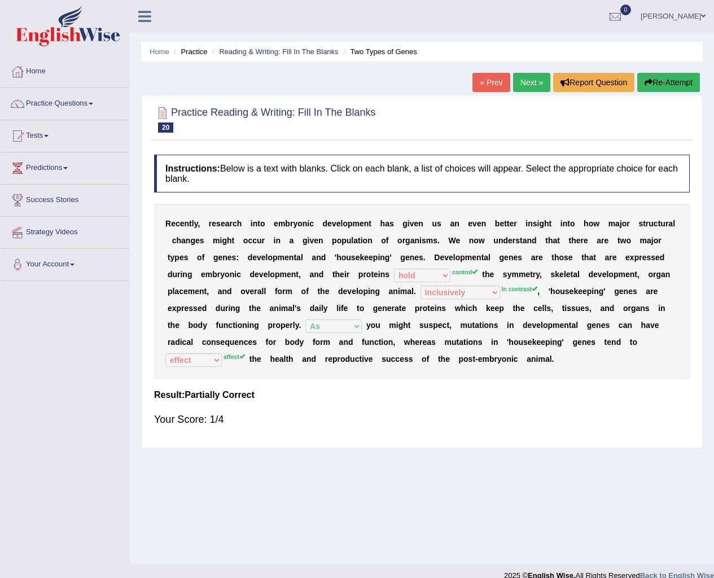
click at [527, 83] on link "Next »" at bounding box center [531, 82] width 37 height 19
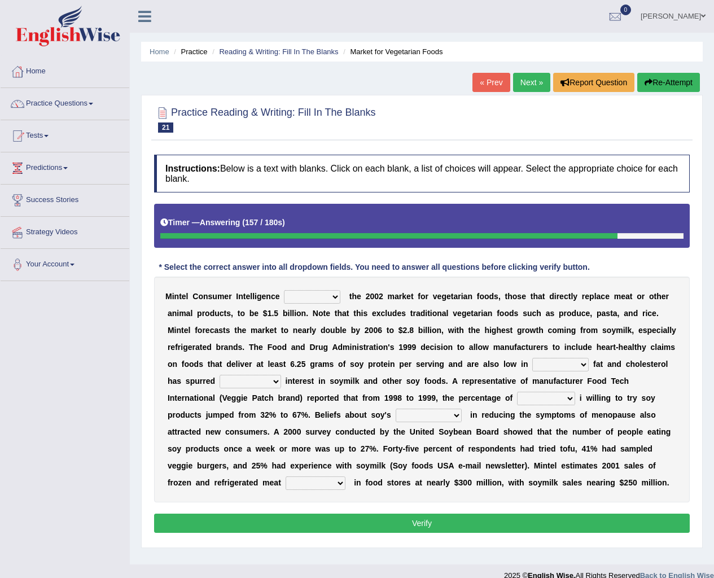
click at [665, 78] on button "Re-Attempt" at bounding box center [668, 82] width 63 height 19
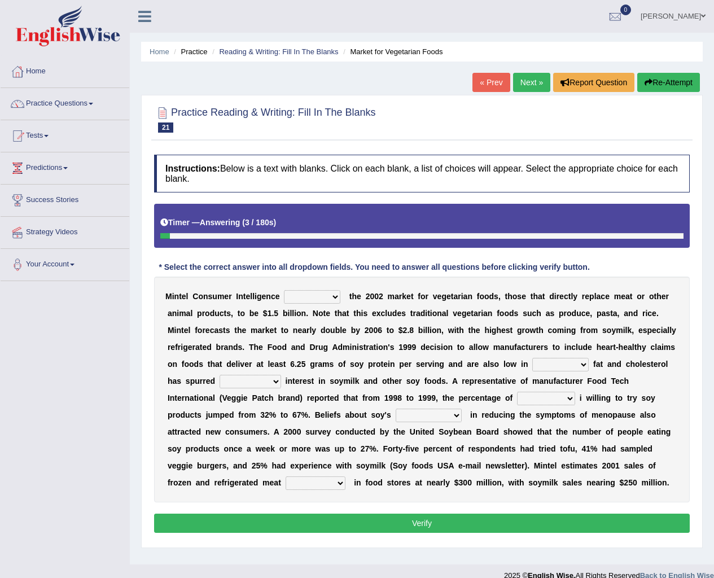
click at [335, 296] on select "deals fulfills creates estimates" at bounding box center [312, 297] width 56 height 14
select select "estimates"
click at [284, 290] on select "deals fulfills creates estimates" at bounding box center [312, 297] width 56 height 14
click at [569, 362] on select "saturated solid acid liquid" at bounding box center [560, 365] width 56 height 14
select select "saturated"
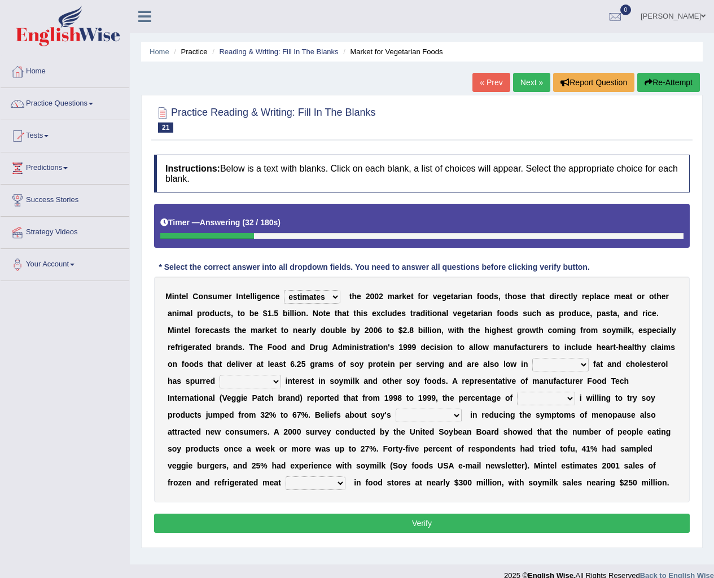
click at [532, 358] on select "saturated solid acid liquid" at bounding box center [560, 365] width 56 height 14
click at [275, 380] on select "good big tremendous extreme" at bounding box center [250, 382] width 62 height 14
select select "tremendous"
click at [219, 375] on select "good big tremendous extreme" at bounding box center [250, 382] width 62 height 14
click at [569, 397] on select "guests consumers customers clients" at bounding box center [546, 399] width 58 height 14
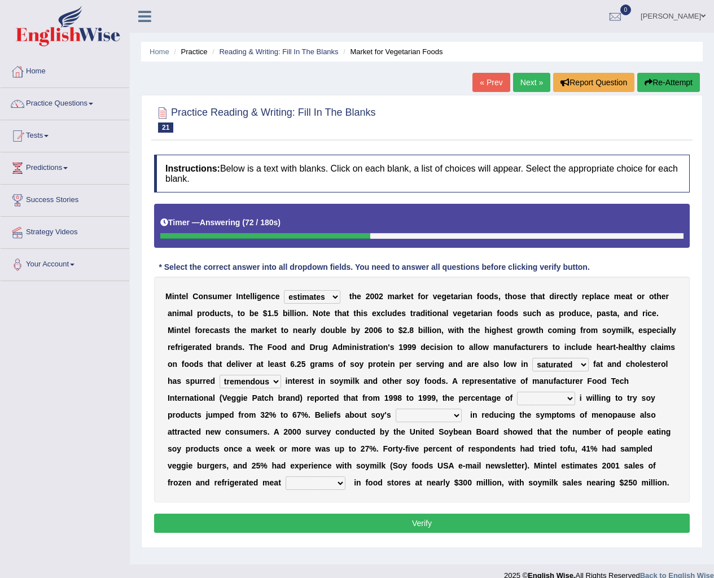
select select "consumers"
click at [517, 392] on select "guests consumers customers clients" at bounding box center [546, 399] width 58 height 14
click at [458, 413] on select "effectiveness timeliness efficiency goodness" at bounding box center [429, 416] width 66 height 14
select select "efficiency"
click at [396, 409] on select "effectiveness timeliness efficiency goodness" at bounding box center [429, 416] width 66 height 14
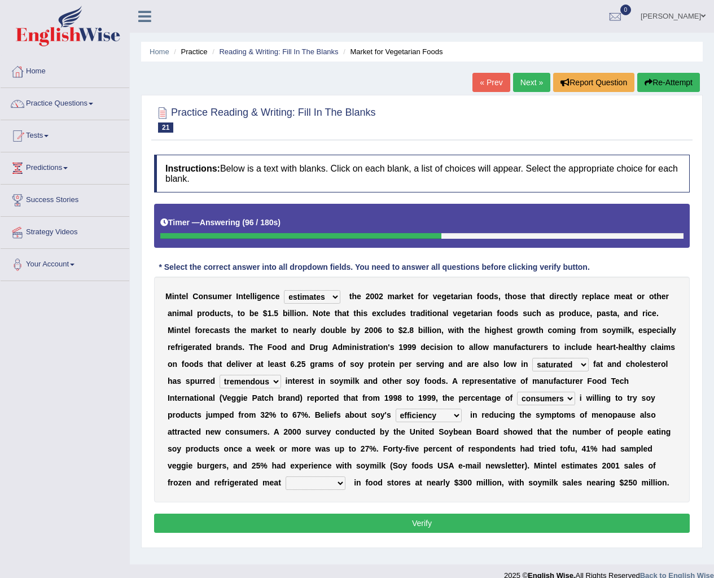
click at [340, 484] on select "foods choices staffs alternatives" at bounding box center [316, 483] width 60 height 14
click at [134, 471] on div "Home Practice Reading & Writing: Fill In The Blanks Market for Vegetarian Foods…" at bounding box center [422, 282] width 584 height 564
click at [333, 482] on select "foods choices staffs alternatives" at bounding box center [316, 483] width 60 height 14
click at [286, 476] on select "foods choices staffs alternatives" at bounding box center [316, 483] width 60 height 14
click at [340, 483] on select "foods choices staffs alternatives" at bounding box center [316, 483] width 60 height 14
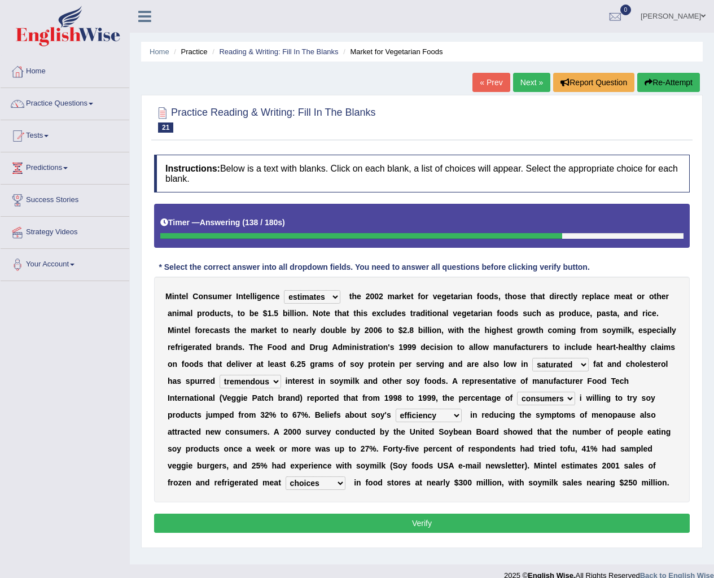
select select "alternatives"
click at [286, 476] on select "foods choices staffs alternatives" at bounding box center [316, 483] width 60 height 14
click at [394, 519] on button "Verify" at bounding box center [421, 522] width 535 height 19
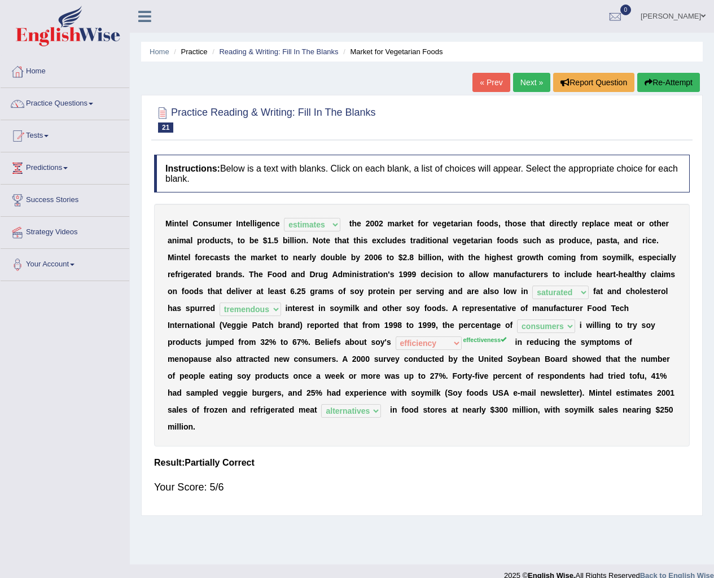
click at [524, 80] on link "Next »" at bounding box center [531, 82] width 37 height 19
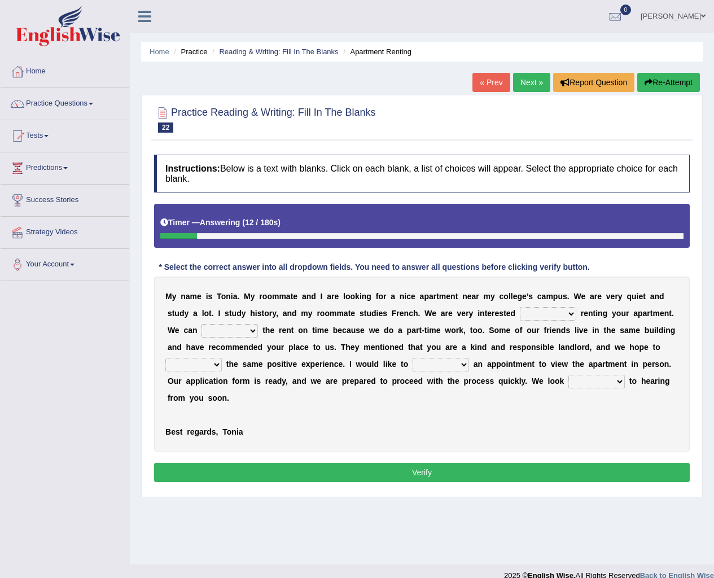
click at [567, 314] on select "for about at in" at bounding box center [548, 314] width 56 height 14
select select "in"
click at [520, 307] on select "for about at in" at bounding box center [548, 314] width 56 height 14
click at [252, 330] on select "afford get pay bring" at bounding box center [229, 331] width 56 height 14
select select "pay"
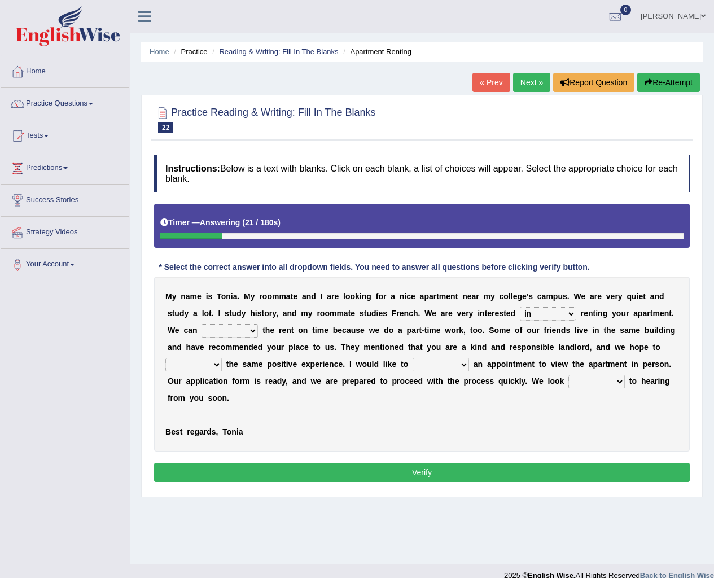
click at [201, 324] on select "afford get pay bring" at bounding box center [229, 331] width 56 height 14
click at [215, 364] on select "form meet have decide" at bounding box center [193, 365] width 56 height 14
select select "have"
click at [165, 358] on select "form meet have decide" at bounding box center [193, 365] width 56 height 14
click at [460, 363] on select "own recall revise make" at bounding box center [440, 365] width 56 height 14
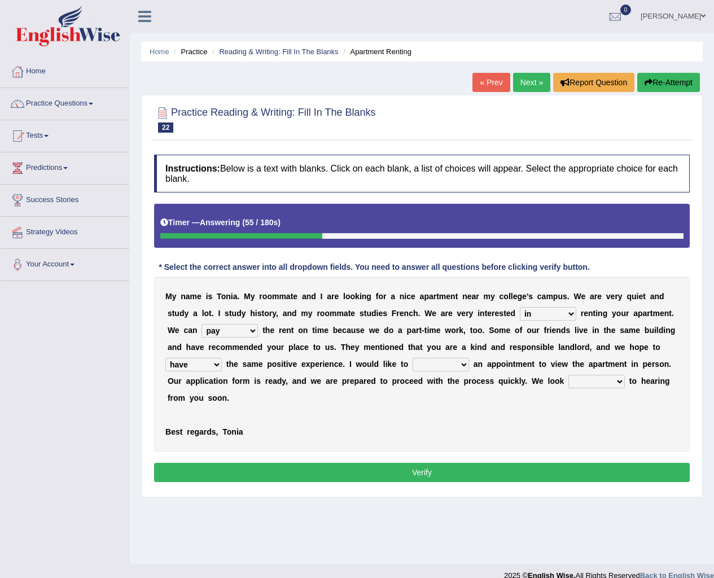
select select "make"
click at [412, 358] on select "own recall revise make" at bounding box center [440, 365] width 56 height 14
click at [620, 381] on select "around out in forward" at bounding box center [596, 382] width 56 height 14
select select "forward"
click at [568, 375] on select "around out in forward" at bounding box center [596, 382] width 56 height 14
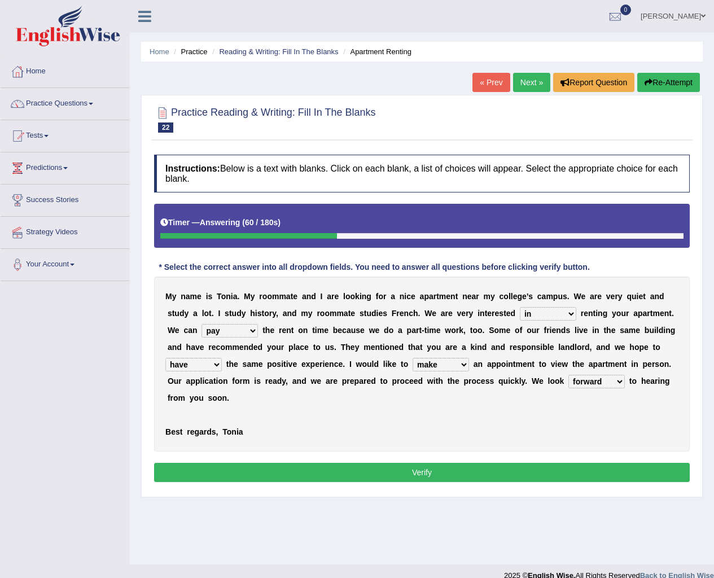
click at [550, 471] on button "Verify" at bounding box center [421, 472] width 535 height 19
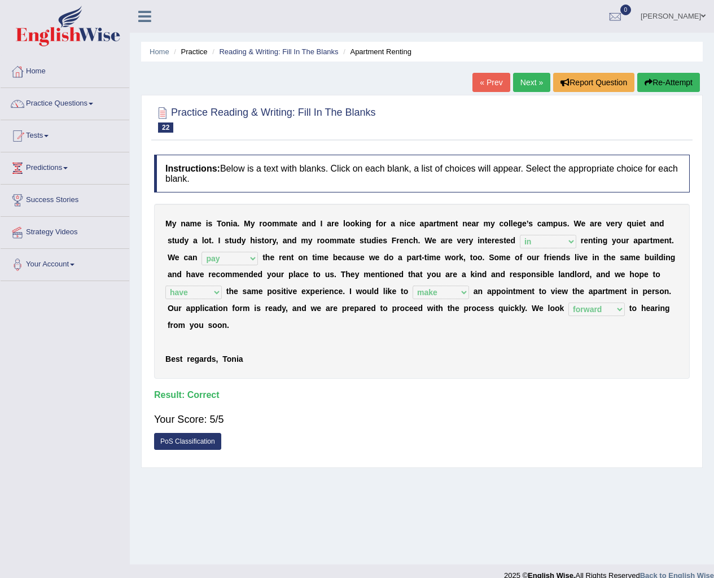
click at [526, 81] on link "Next »" at bounding box center [531, 82] width 37 height 19
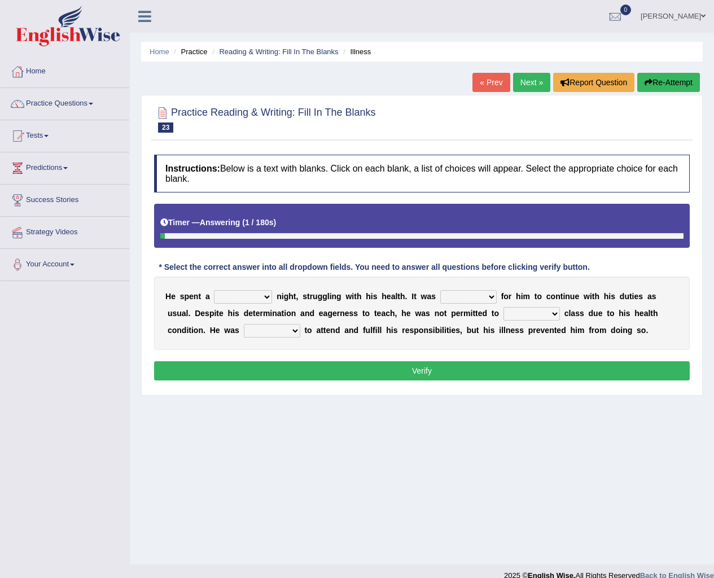
click at [267, 296] on select "cheerful restful meaningful painful" at bounding box center [243, 297] width 58 height 14
select select "painful"
click at [214, 290] on select "cheerful restful meaningful painful" at bounding box center [243, 297] width 58 height 14
click at [495, 297] on select "enjoyable simple difficult natural" at bounding box center [468, 297] width 56 height 14
select select "difficult"
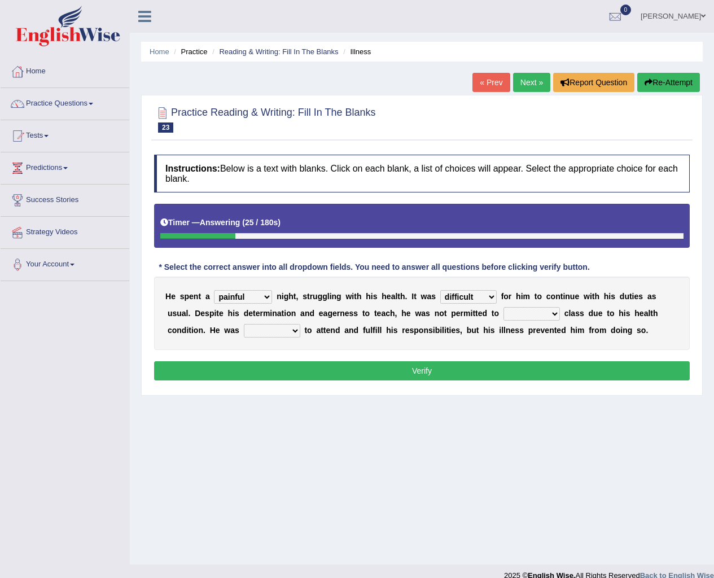
click at [440, 290] on select "enjoyable simple difficult natural" at bounding box center [468, 297] width 56 height 14
click at [552, 313] on select "teach leave cancel attend" at bounding box center [531, 314] width 56 height 14
select select "teach"
click at [503, 307] on select "teach leave cancel attend" at bounding box center [531, 314] width 56 height 14
click at [295, 332] on select "anxious forced lazy happy" at bounding box center [272, 331] width 56 height 14
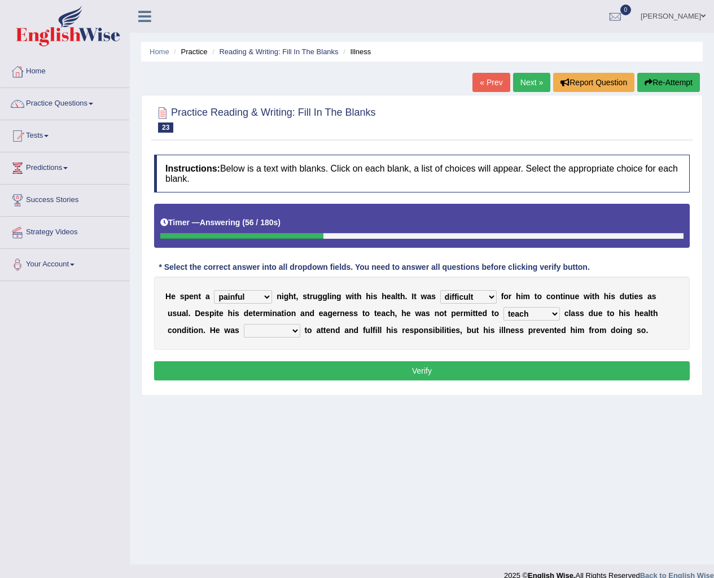
select select "happy"
click at [244, 324] on select "anxious forced lazy happy" at bounding box center [272, 331] width 56 height 14
click at [356, 368] on button "Verify" at bounding box center [421, 370] width 535 height 19
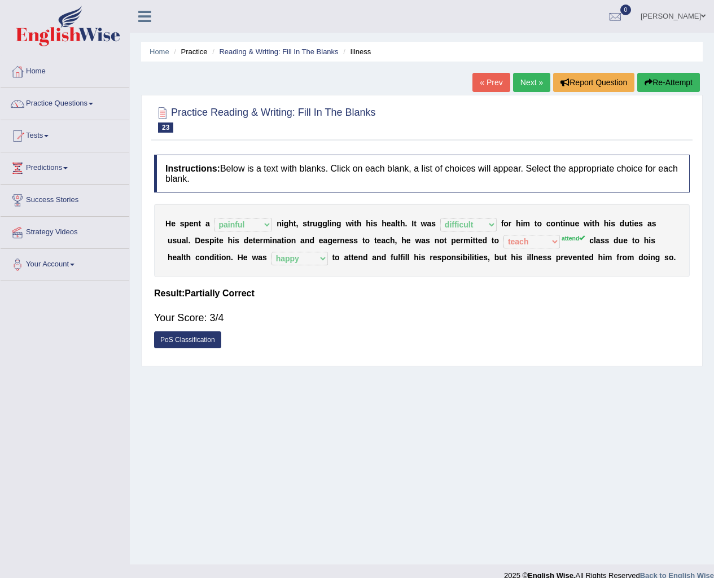
click at [520, 78] on link "Next »" at bounding box center [531, 82] width 37 height 19
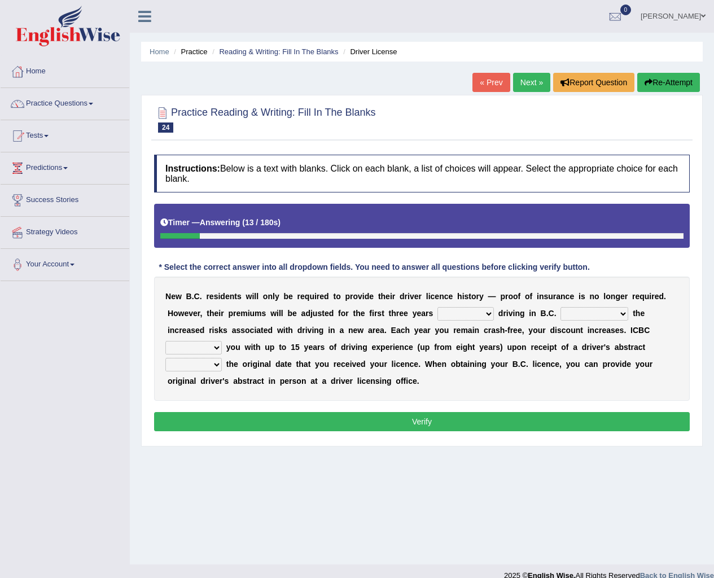
click at [488, 313] on select "within among against of" at bounding box center [465, 314] width 56 height 14
select select "of"
click at [437, 307] on select "within among against of" at bounding box center [465, 314] width 56 height 14
click at [618, 313] on select "depending on as for due to thanks to" at bounding box center [594, 314] width 68 height 14
select select "depending on"
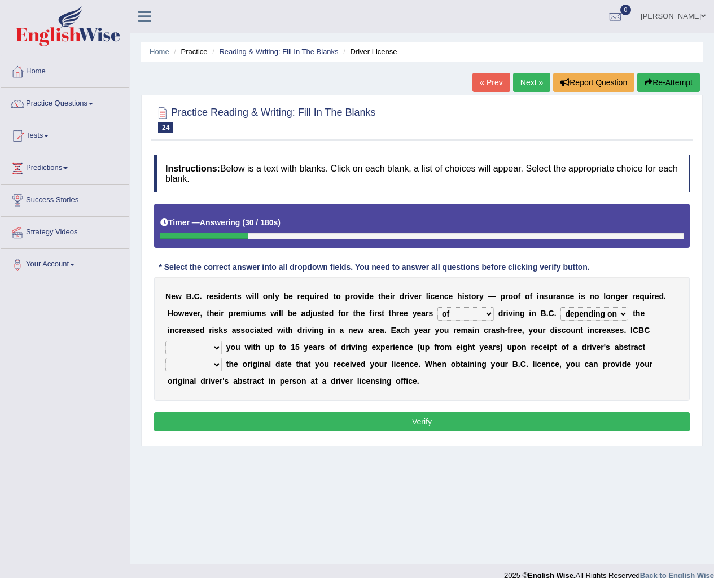
click at [560, 307] on select "depending on as for due to thanks to" at bounding box center [594, 314] width 68 height 14
click at [218, 348] on select "credited crediting credit will credit" at bounding box center [193, 348] width 56 height 14
select select "will credit"
click at [165, 341] on select "credited crediting credit will credit" at bounding box center [193, 348] width 56 height 14
click at [216, 365] on select "showing show shows shown" at bounding box center [193, 365] width 56 height 14
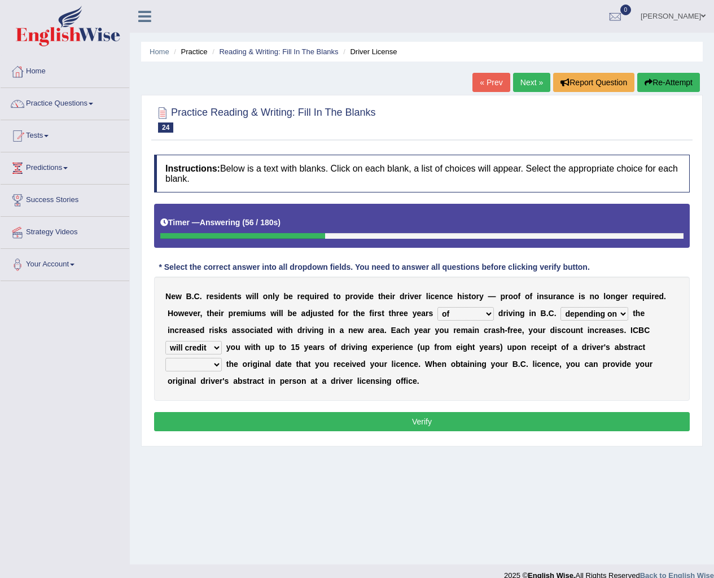
select select "showing"
click at [165, 358] on select "showing show shows shown" at bounding box center [193, 365] width 56 height 14
click at [291, 419] on button "Verify" at bounding box center [421, 421] width 535 height 19
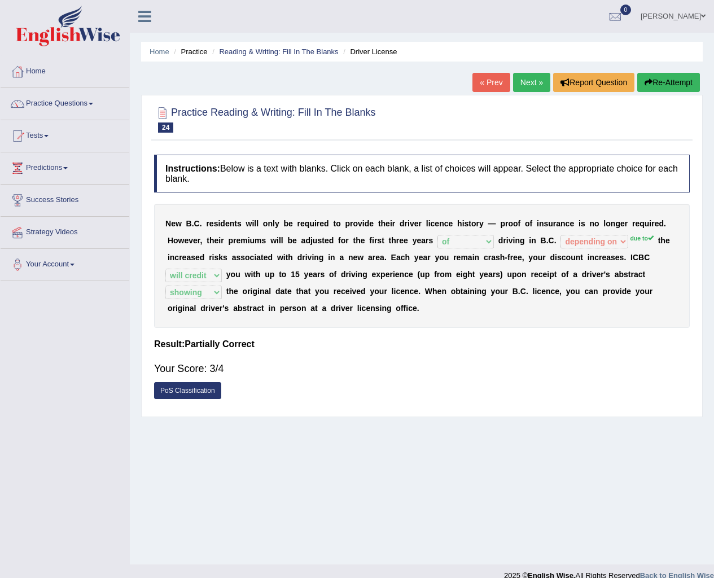
click at [530, 77] on link "Next »" at bounding box center [531, 82] width 37 height 19
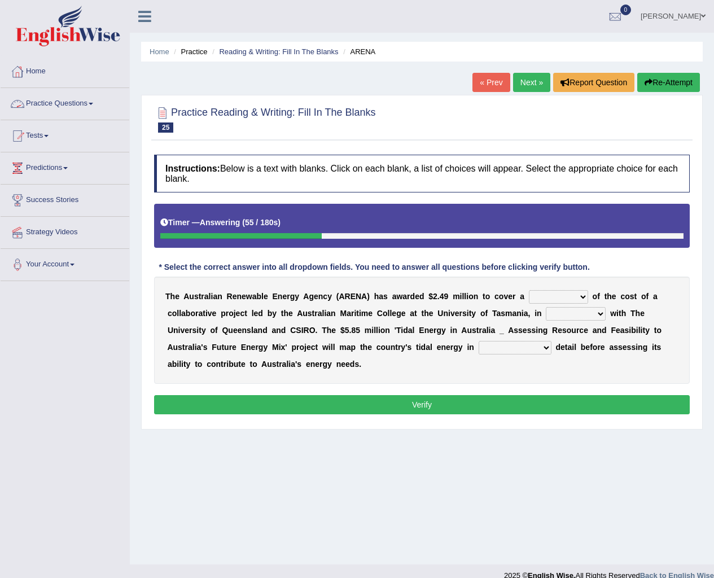
click at [94, 105] on link "Practice Questions" at bounding box center [65, 102] width 129 height 28
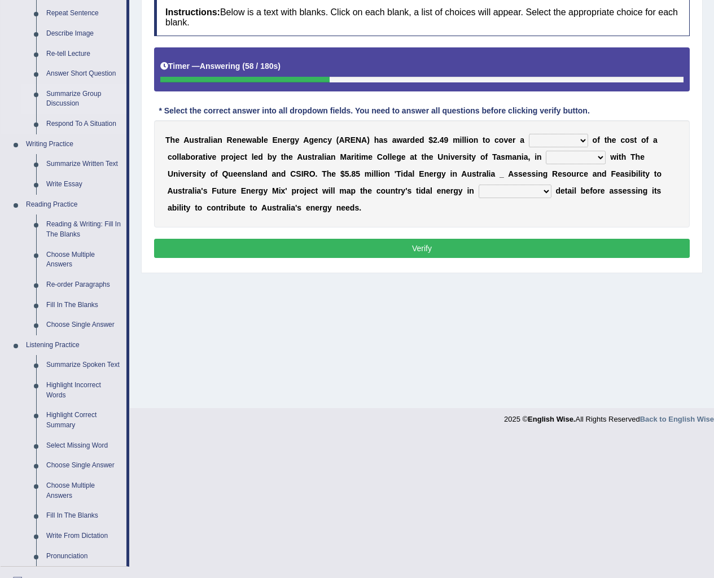
scroll to position [282, 0]
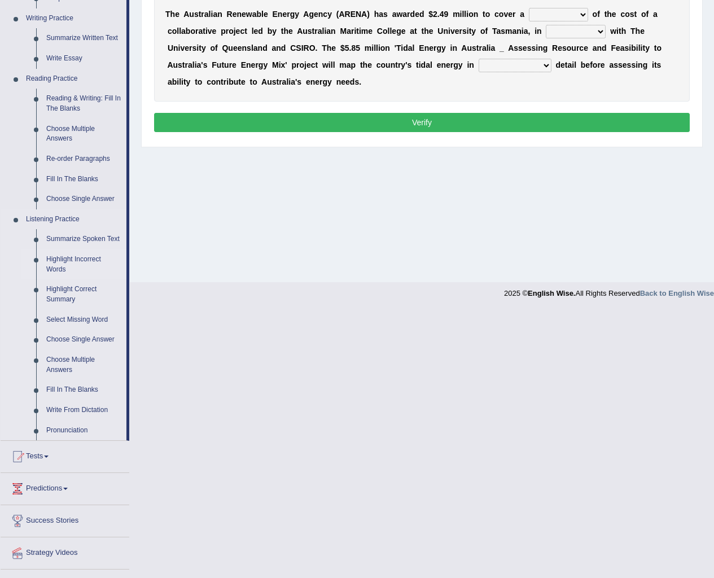
click at [90, 260] on link "Highlight Incorrect Words" at bounding box center [83, 264] width 85 height 30
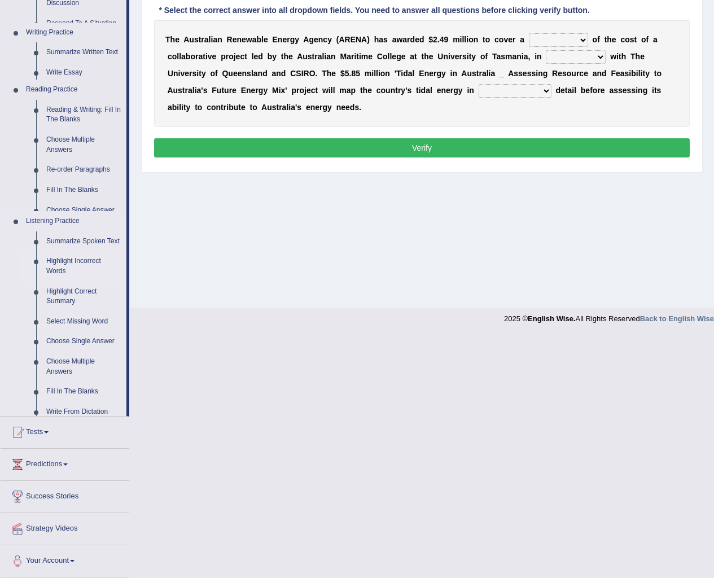
scroll to position [15, 0]
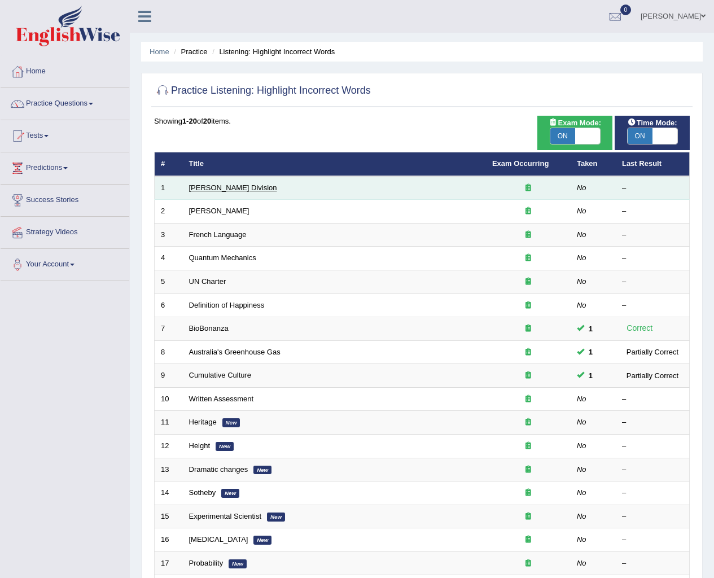
click at [226, 189] on link "Ward Division" at bounding box center [233, 187] width 88 height 8
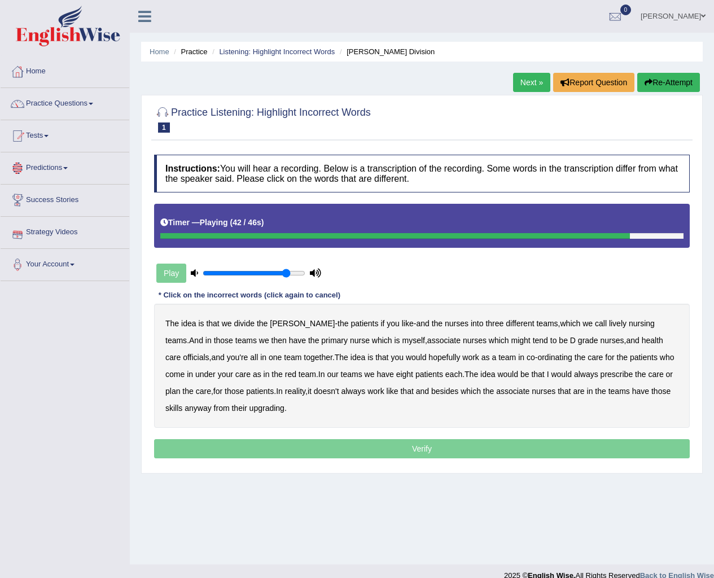
click at [75, 163] on link "Predictions" at bounding box center [65, 166] width 129 height 28
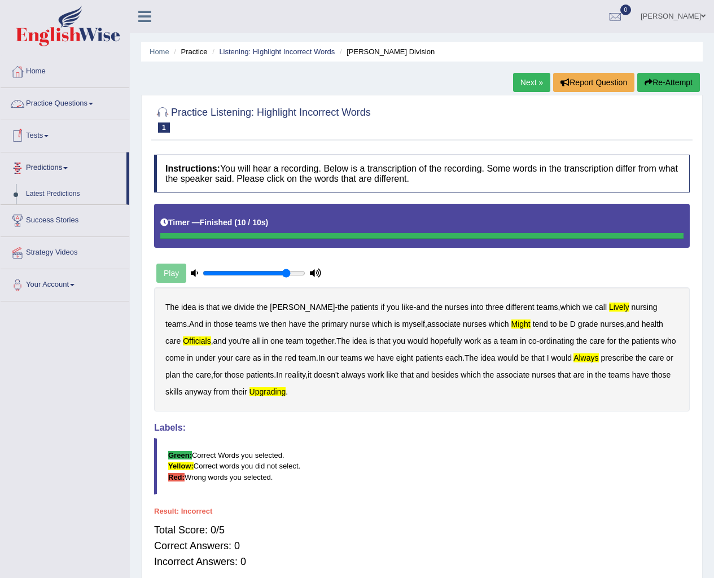
click at [92, 102] on link "Practice Questions" at bounding box center [65, 102] width 129 height 28
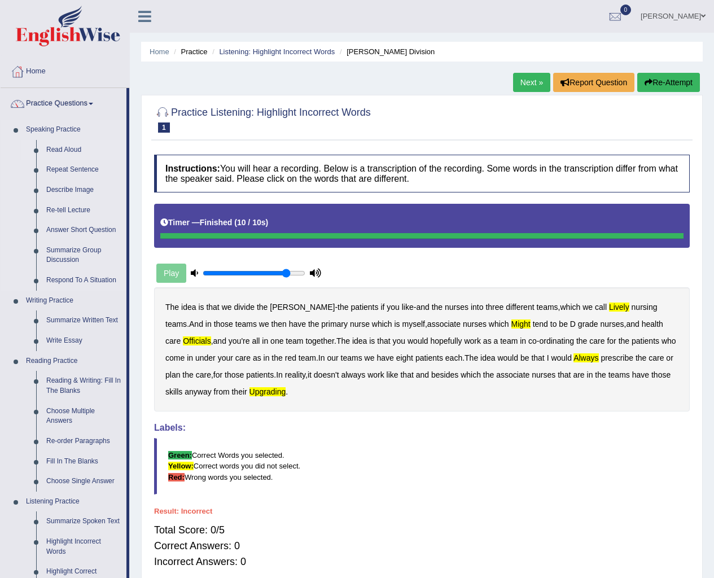
click at [72, 148] on link "Read Aloud" at bounding box center [83, 150] width 85 height 20
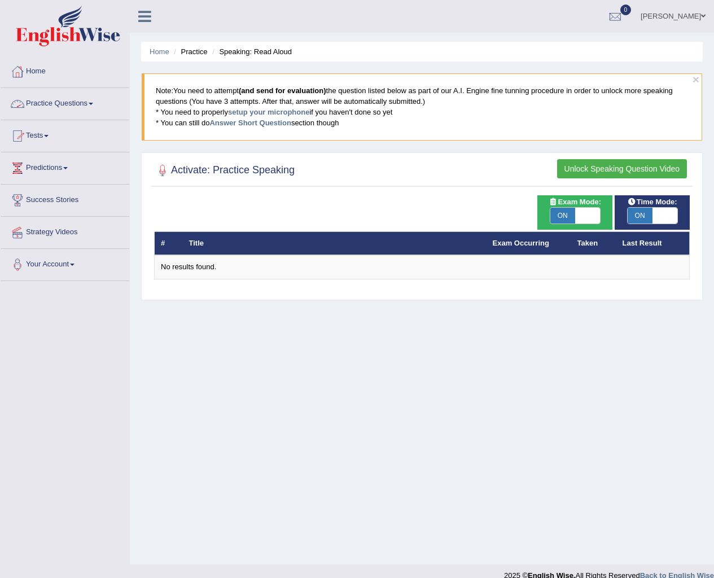
click at [93, 104] on span at bounding box center [91, 104] width 5 height 2
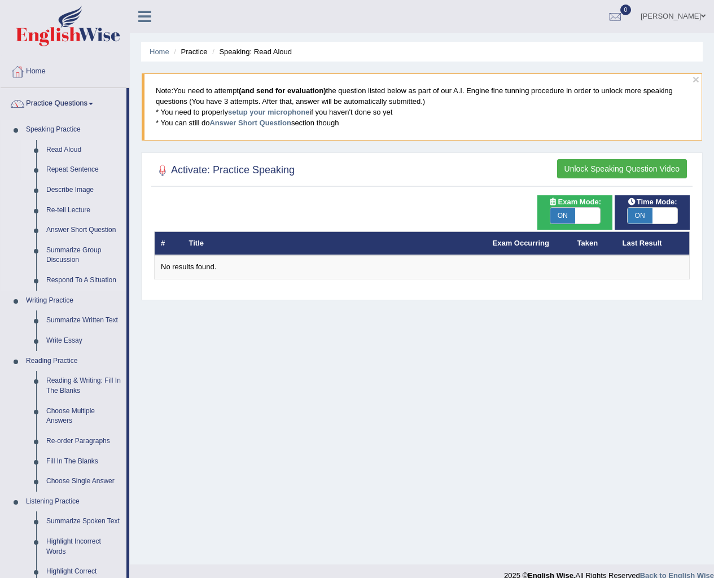
click at [93, 170] on link "Repeat Sentence" at bounding box center [83, 170] width 85 height 20
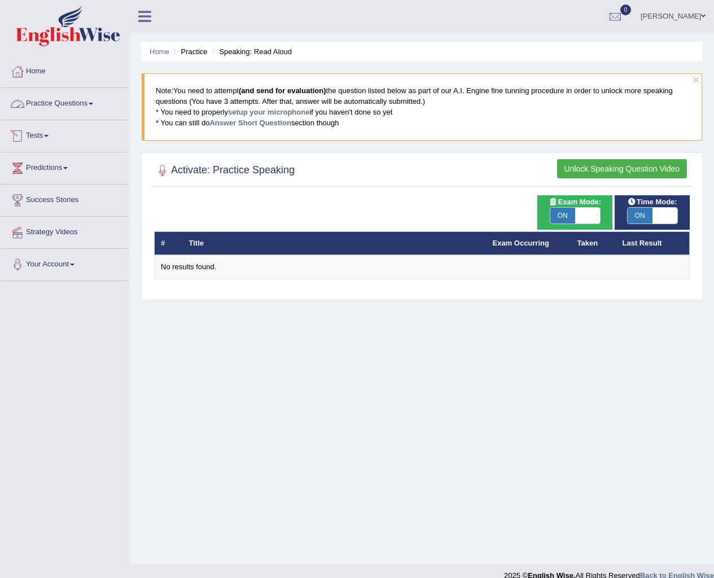
click at [93, 104] on span at bounding box center [91, 104] width 5 height 2
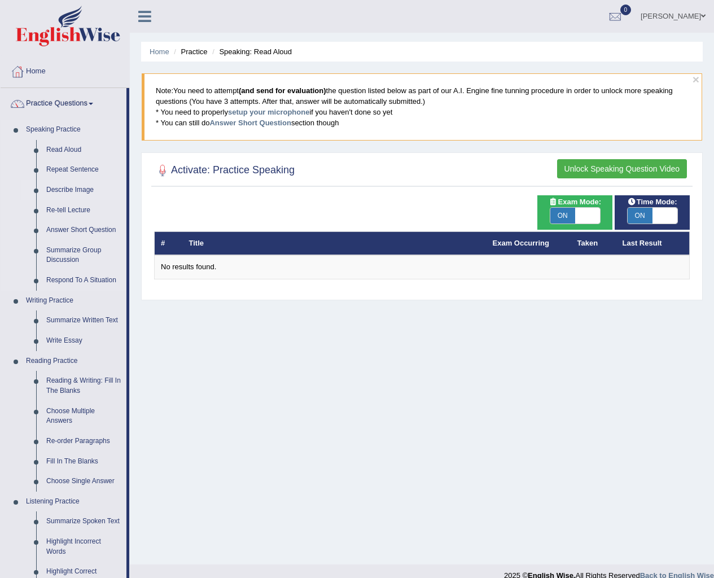
click at [84, 188] on link "Describe Image" at bounding box center [83, 190] width 85 height 20
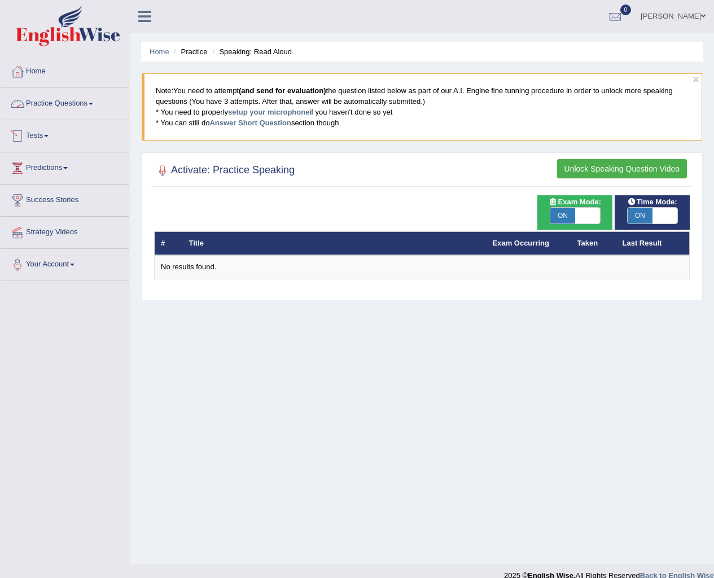
click at [93, 103] on span at bounding box center [91, 104] width 5 height 2
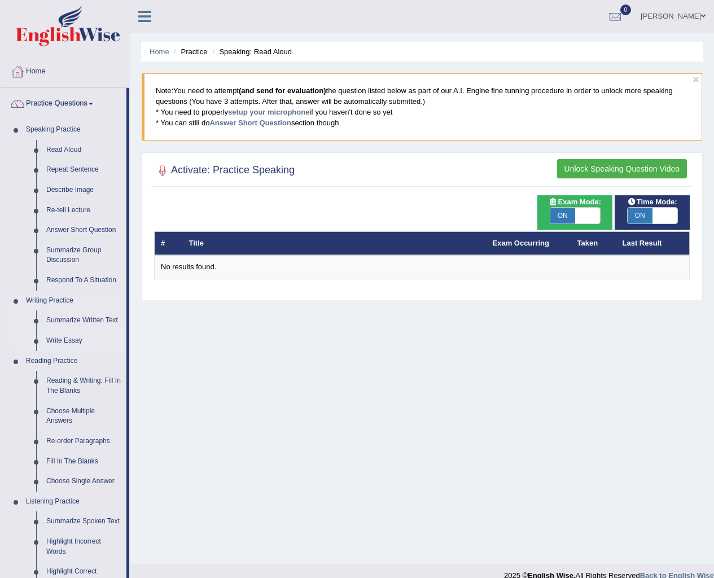
click at [72, 338] on link "Write Essay" at bounding box center [83, 341] width 85 height 20
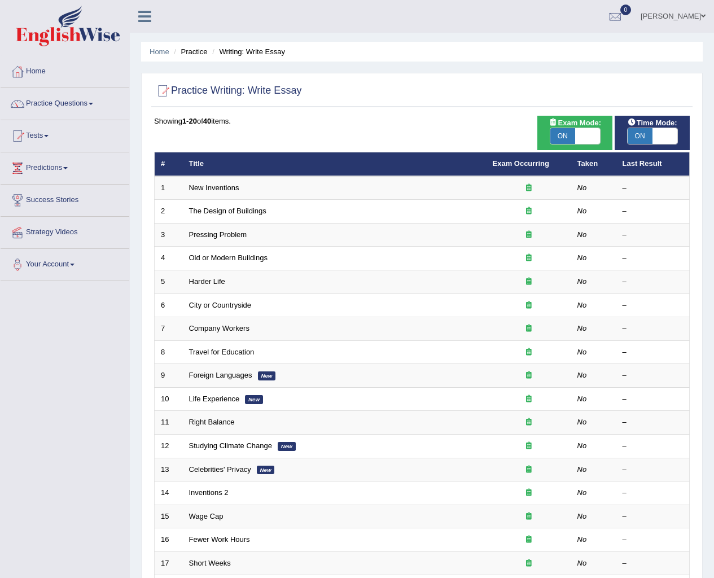
click at [502, 98] on div at bounding box center [421, 91] width 535 height 23
click at [482, 125] on div "Showing 1-20 of 40 items." at bounding box center [421, 121] width 535 height 11
